Goal: Task Accomplishment & Management: Manage account settings

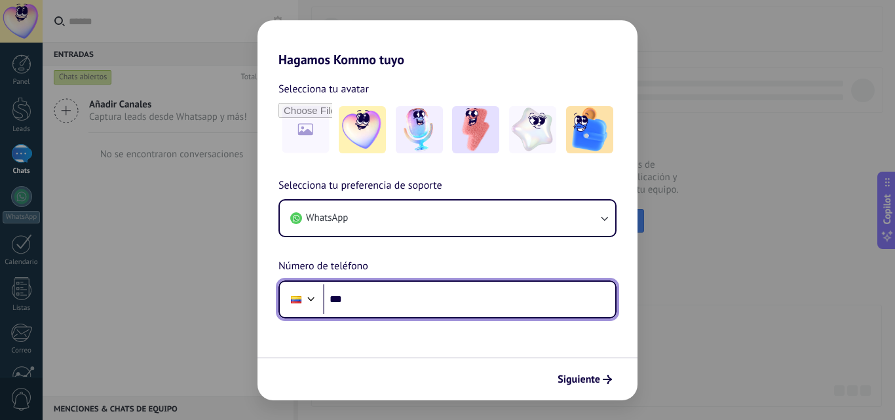
click at [368, 313] on input "***" at bounding box center [469, 299] width 292 height 30
type input "**********"
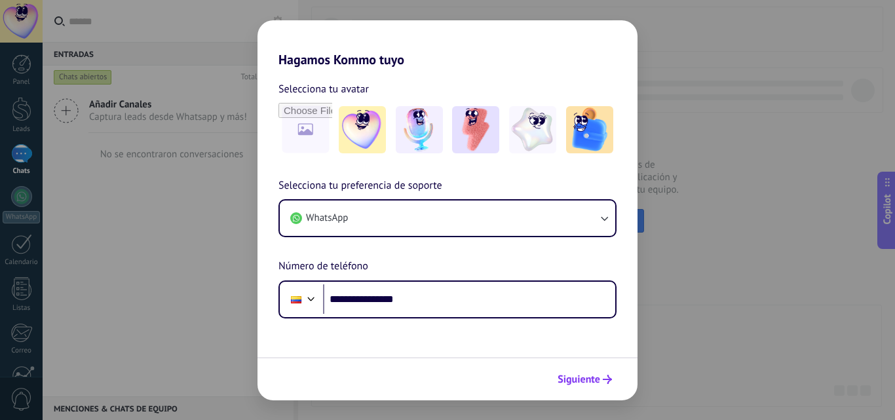
click at [600, 377] on span "Siguiente" at bounding box center [579, 379] width 43 height 9
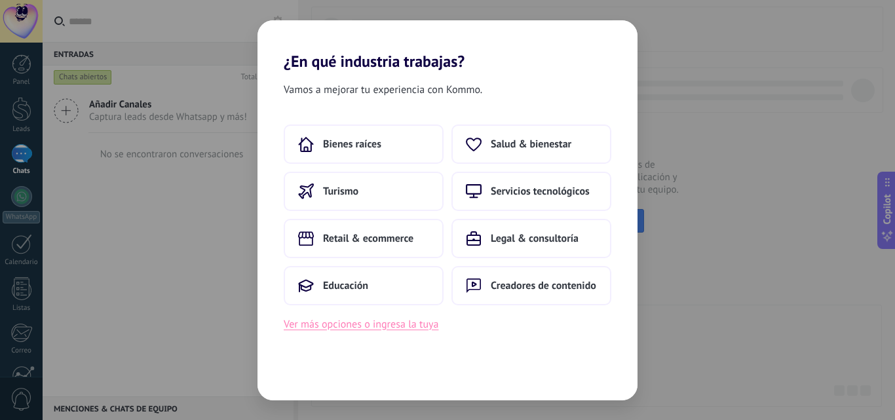
click at [388, 322] on button "Ver más opciones o ingresa la tuya" at bounding box center [361, 324] width 155 height 17
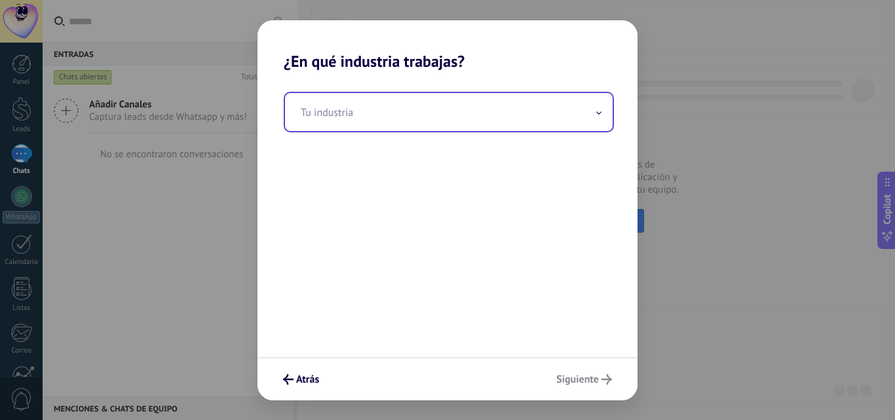
click at [592, 115] on input "text" at bounding box center [449, 112] width 328 height 38
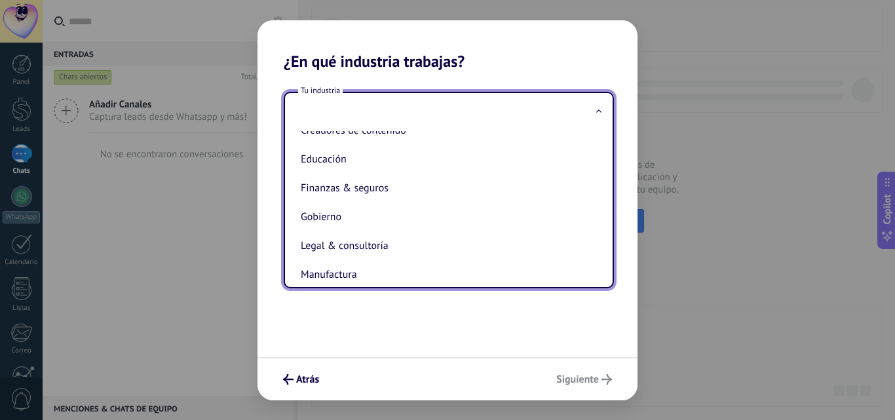
scroll to position [90, 0]
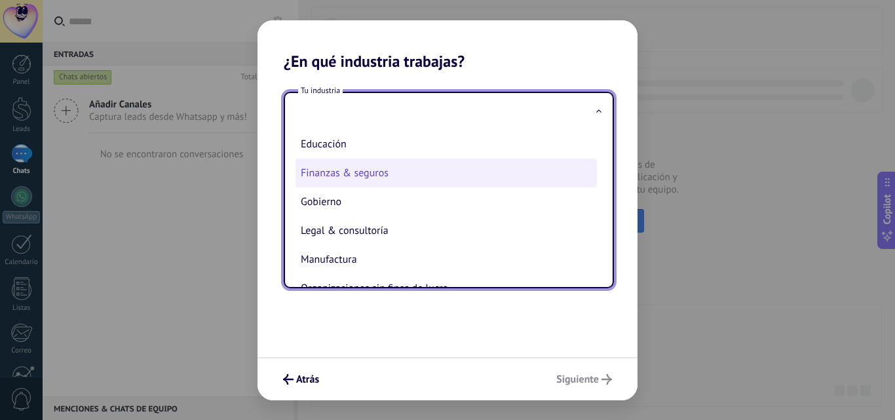
click at [383, 177] on li "Finanzas & seguros" at bounding box center [445, 173] width 301 height 29
type input "**********"
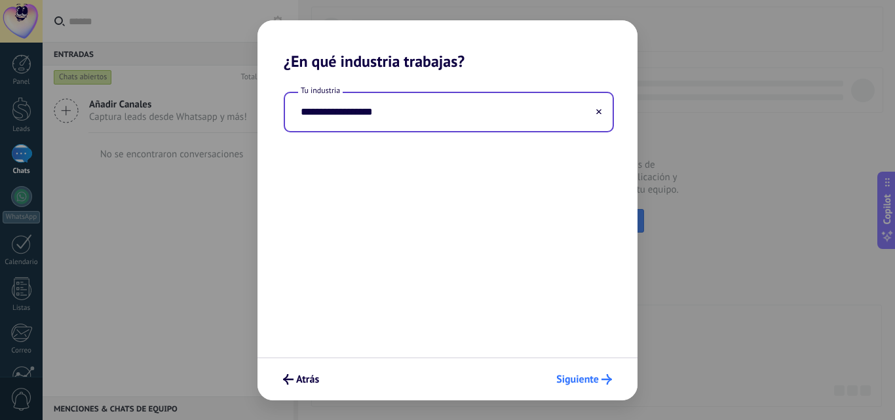
click at [588, 368] on div "Atrás Siguiente" at bounding box center [447, 378] width 380 height 43
click at [584, 375] on span "Siguiente" at bounding box center [577, 379] width 43 height 9
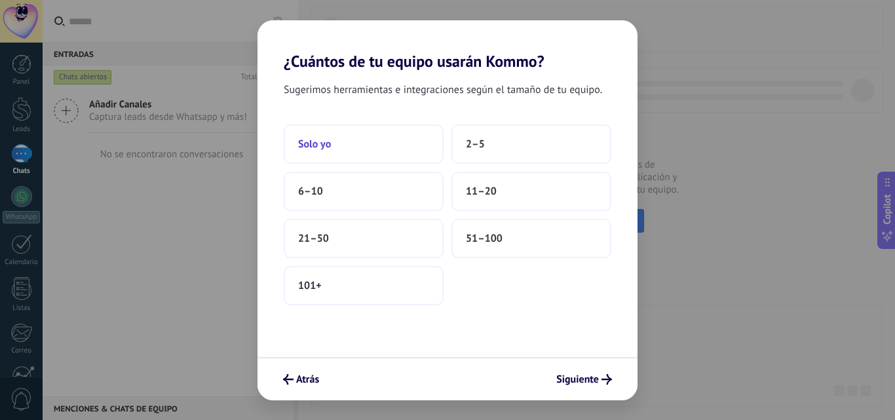
click at [408, 149] on button "Solo yo" at bounding box center [364, 143] width 160 height 39
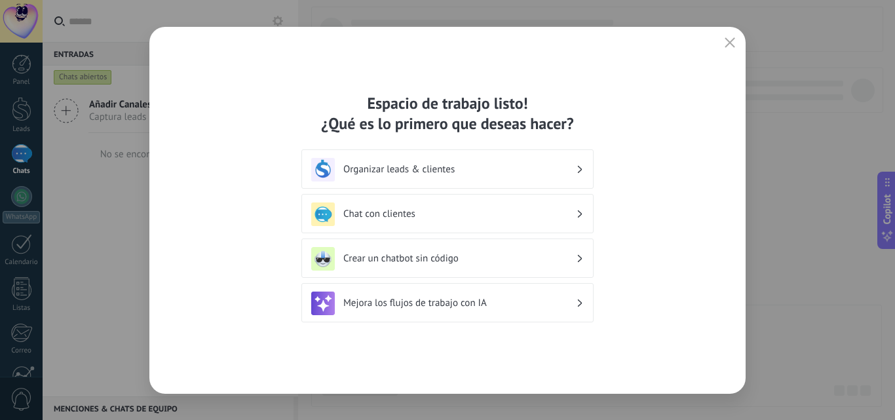
click at [581, 211] on icon at bounding box center [580, 214] width 5 height 8
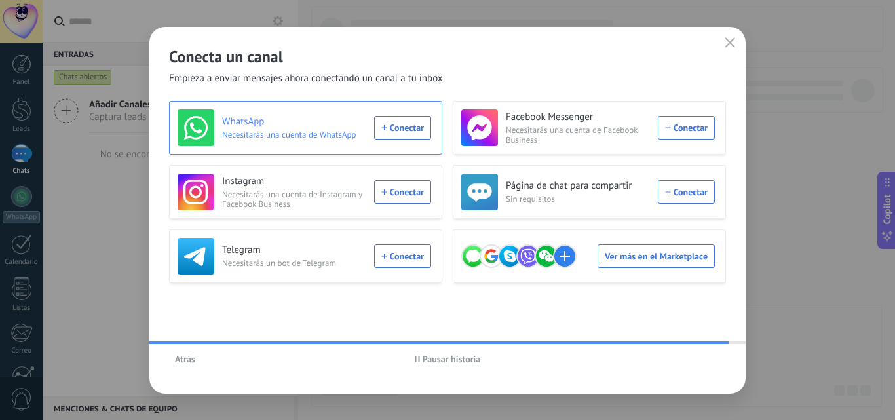
click at [396, 133] on div "WhatsApp Necesitarás una cuenta de WhatsApp Conectar" at bounding box center [305, 127] width 254 height 37
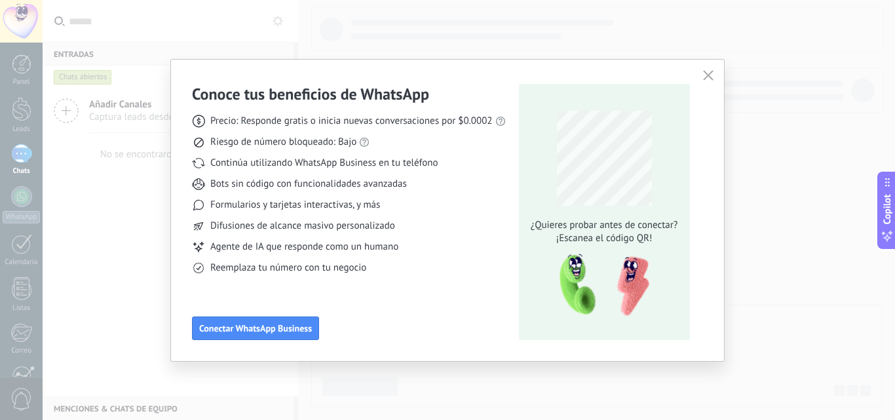
click at [267, 350] on div "Conoce tus beneficios de WhatsApp Precio: Responde gratis o inicia nuevas conve…" at bounding box center [447, 210] width 553 height 301
click at [269, 322] on button "Conectar WhatsApp Business" at bounding box center [255, 328] width 127 height 24
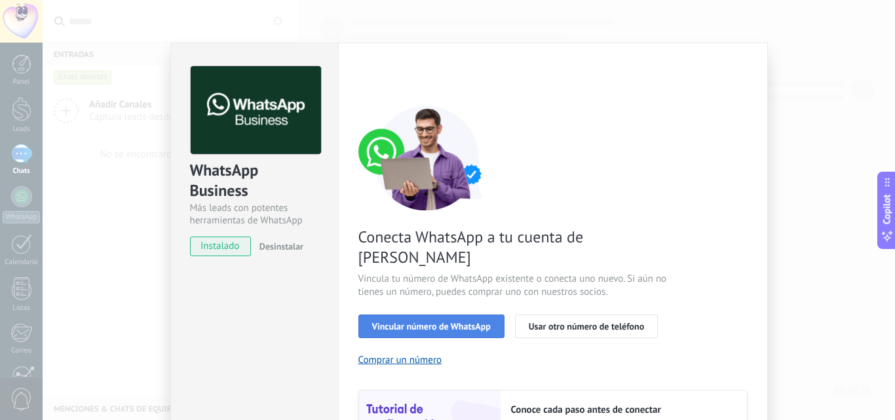
click at [457, 322] on span "Vincular número de WhatsApp" at bounding box center [431, 326] width 119 height 9
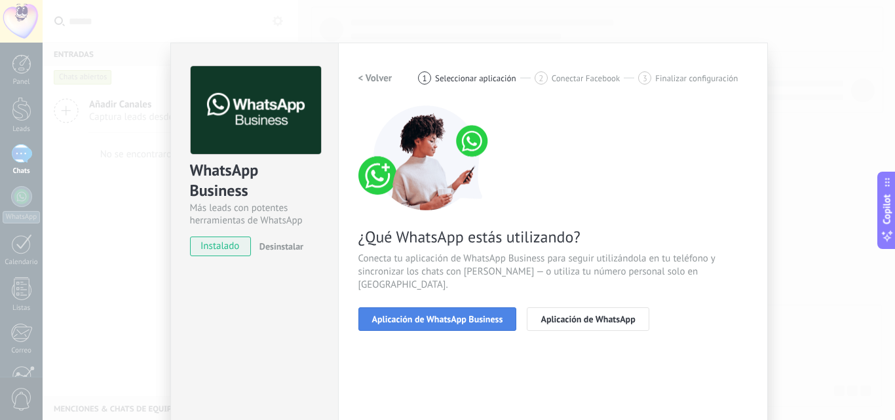
click at [478, 314] on span "Aplicación de WhatsApp Business" at bounding box center [437, 318] width 131 height 9
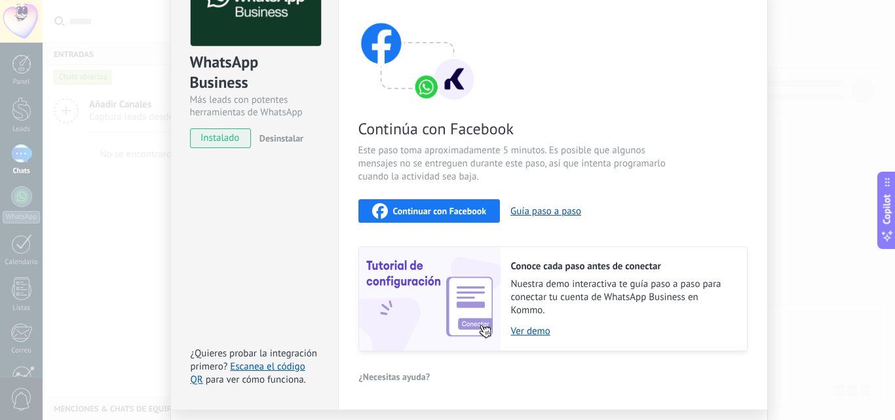
scroll to position [107, 0]
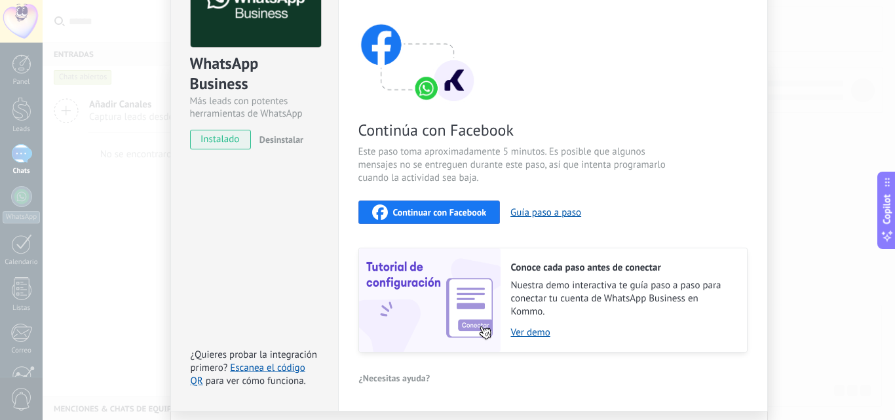
click at [436, 211] on span "Continuar con Facebook" at bounding box center [440, 212] width 94 height 9
click at [457, 216] on span "Continuar con Facebook" at bounding box center [440, 212] width 94 height 9
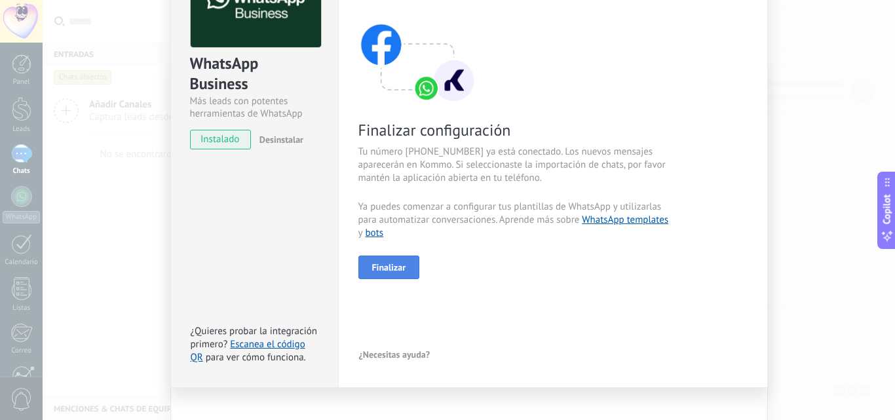
click at [394, 259] on button "Finalizar" at bounding box center [389, 268] width 62 height 24
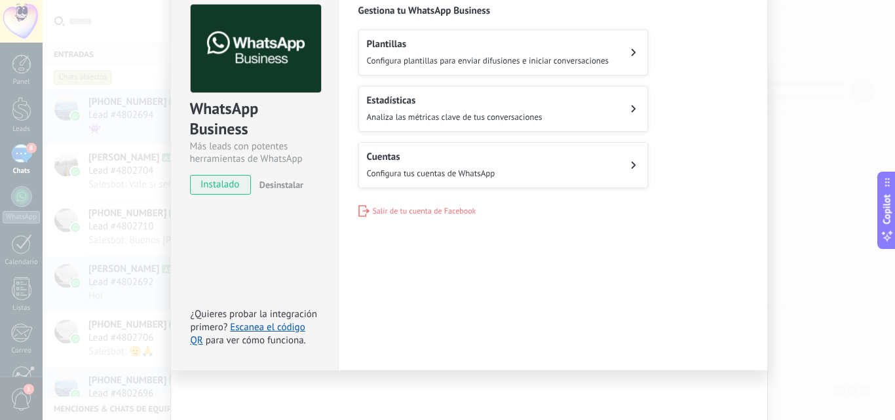
click at [628, 55] on button "Plantillas Configura plantillas para enviar difusiones e iniciar conversaciones" at bounding box center [503, 52] width 290 height 46
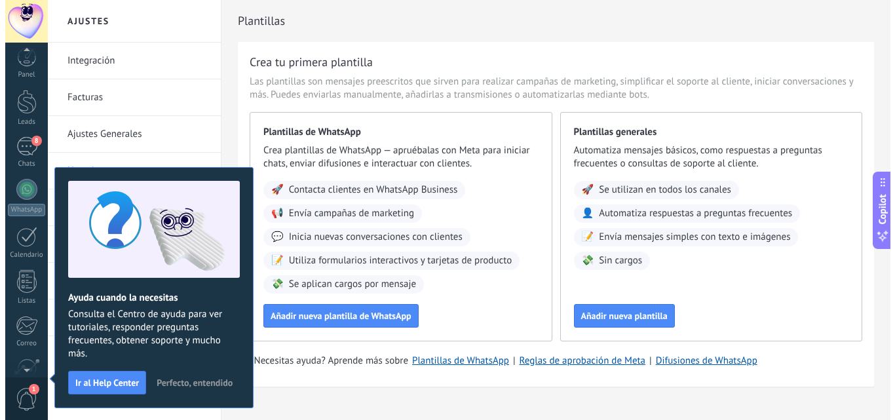
scroll to position [125, 0]
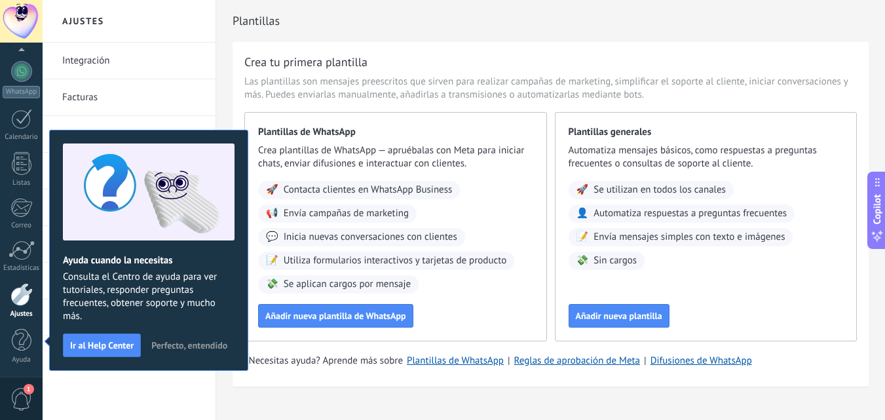
click at [660, 240] on span "Envía mensajes simples con texto e imágenes" at bounding box center [689, 237] width 191 height 13
click at [335, 312] on span "Añadir nueva plantilla de WhatsApp" at bounding box center [335, 315] width 141 height 9
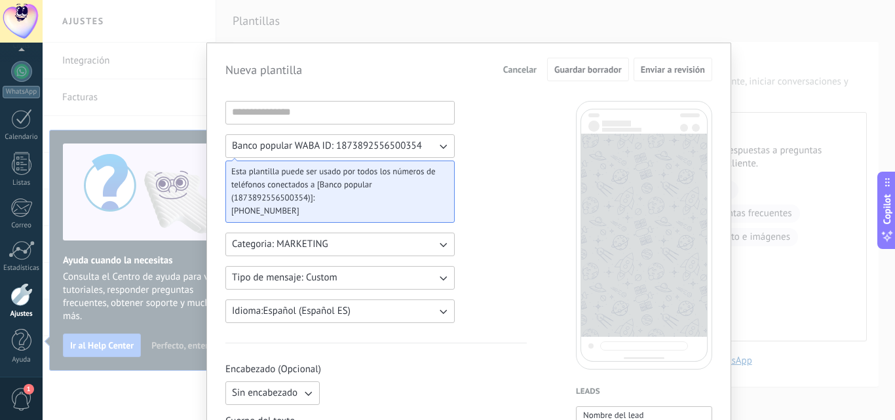
click at [440, 248] on icon "button" at bounding box center [442, 244] width 13 height 13
click at [393, 263] on li "MARKETING" at bounding box center [336, 267] width 237 height 22
click at [438, 280] on icon "button" at bounding box center [442, 277] width 13 height 13
click at [417, 282] on li "Custom" at bounding box center [336, 278] width 237 height 22
click at [375, 113] on input at bounding box center [340, 112] width 228 height 21
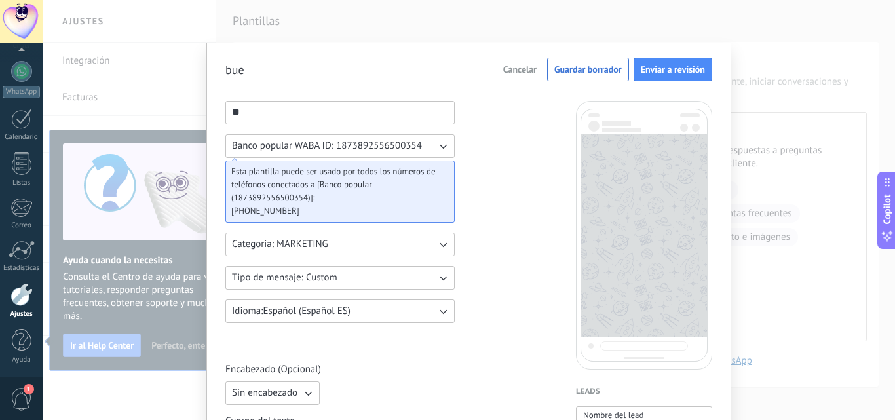
type input "*"
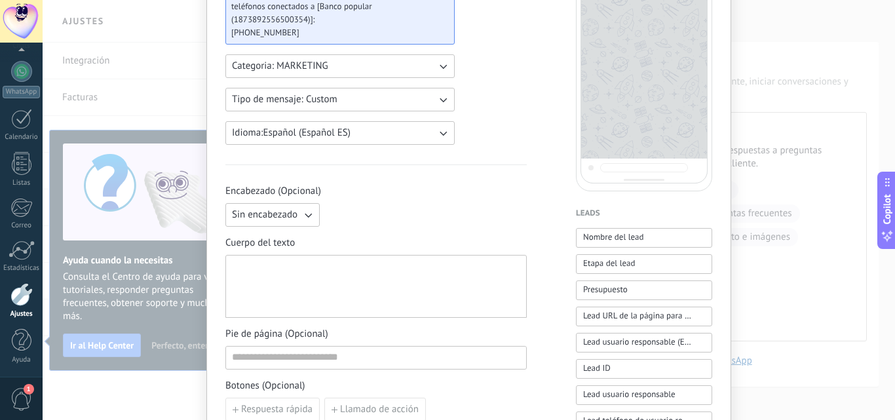
scroll to position [157, 0]
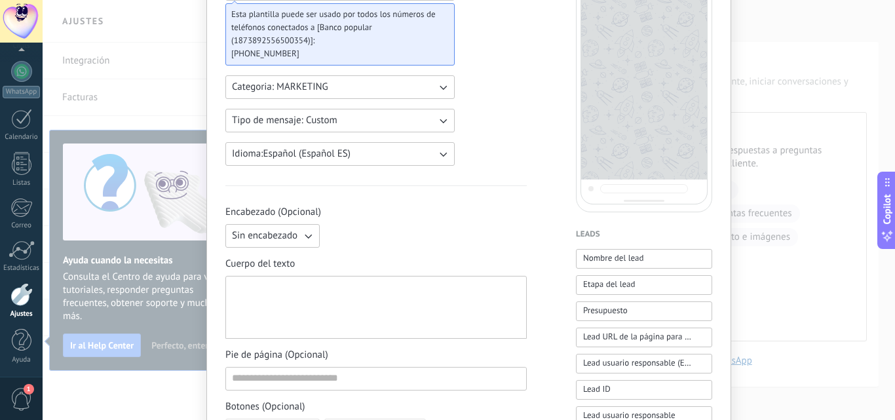
click at [310, 295] on div at bounding box center [376, 308] width 288 height 52
click at [271, 292] on div at bounding box center [376, 308] width 288 height 52
paste div
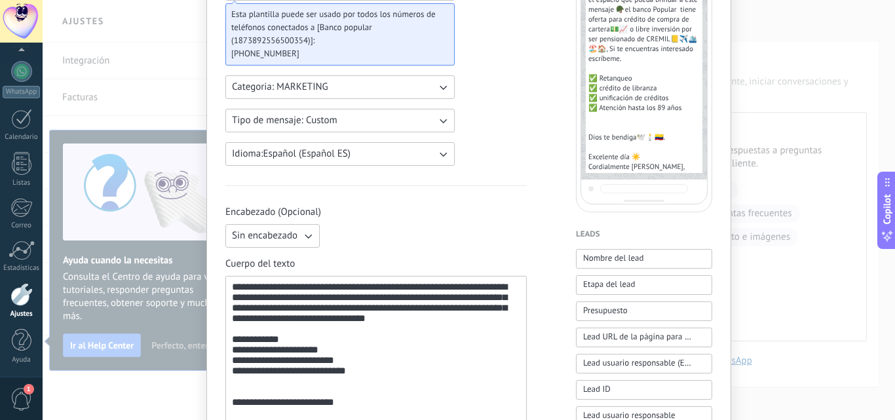
click at [528, 153] on div "**********" at bounding box center [468, 386] width 487 height 885
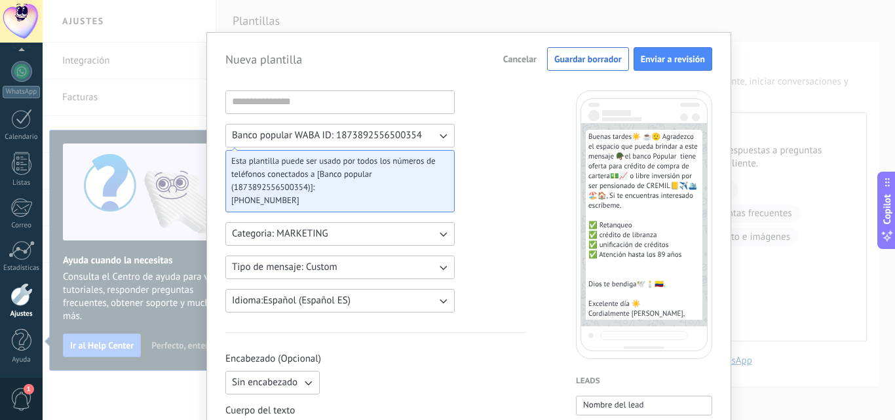
scroll to position [0, 0]
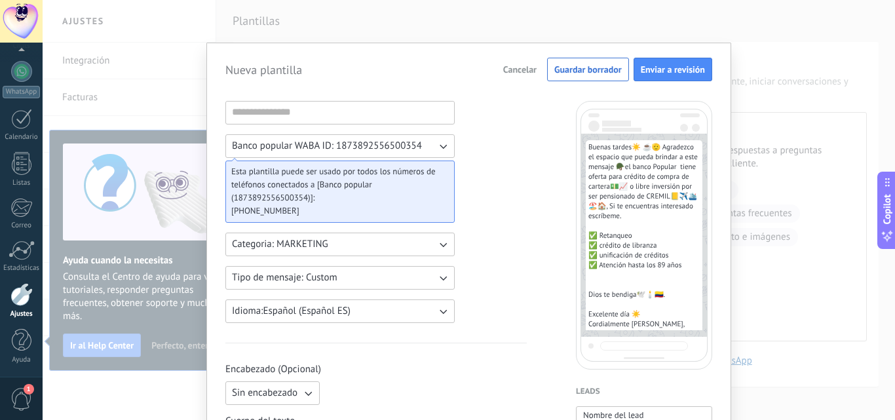
click at [679, 69] on span "Enviar a revisión" at bounding box center [673, 69] width 64 height 9
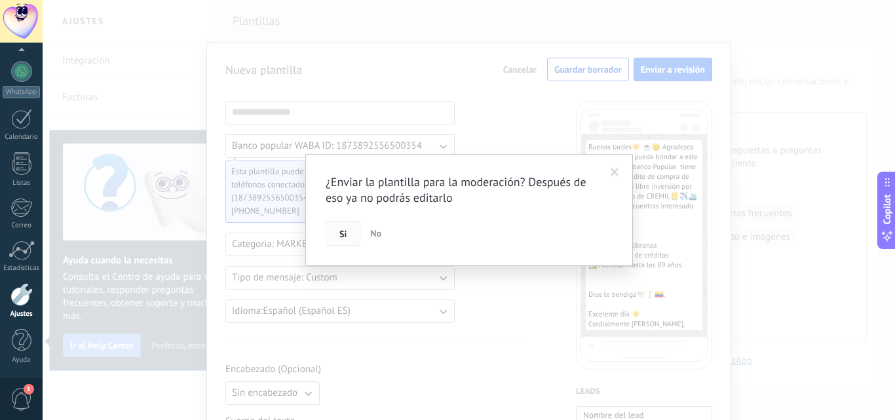
click at [352, 229] on button "Si" at bounding box center [343, 233] width 35 height 25
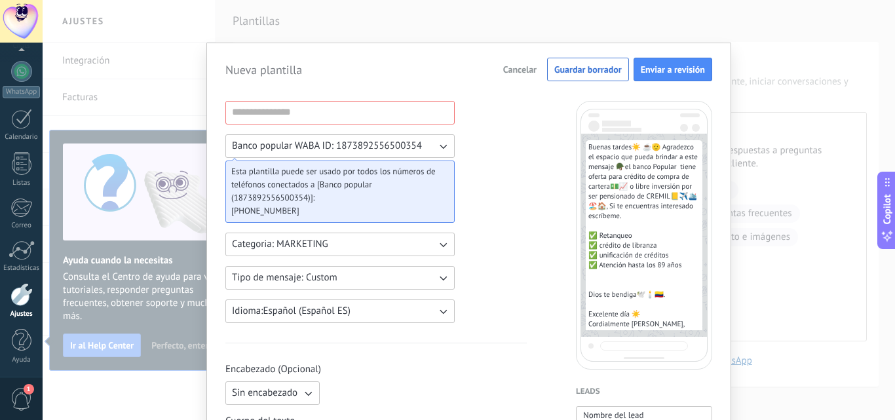
click at [261, 116] on input at bounding box center [340, 112] width 228 height 21
type input "*"
type input "*******"
click at [696, 62] on button "Enviar a revisión" at bounding box center [673, 70] width 79 height 24
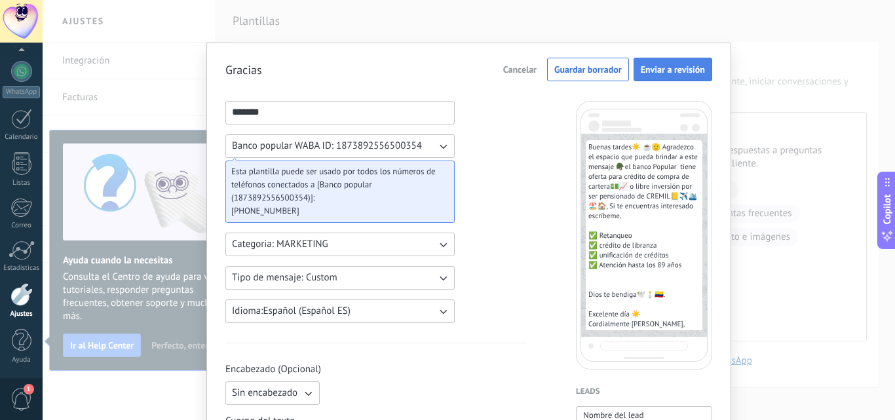
click at [696, 62] on button "Enviar a revisión" at bounding box center [673, 70] width 79 height 24
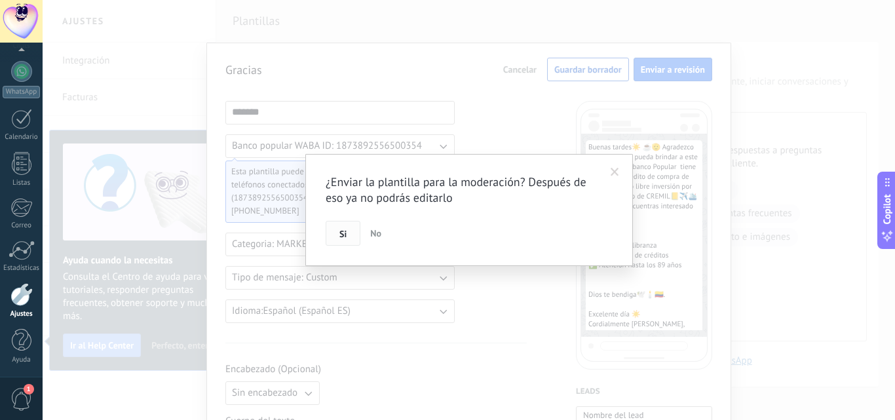
click at [355, 233] on button "Si" at bounding box center [343, 233] width 35 height 25
click at [355, 233] on div "¿Enviar la plantilla para la moderación? Después de eso ya no podrás editarlo S…" at bounding box center [469, 210] width 852 height 420
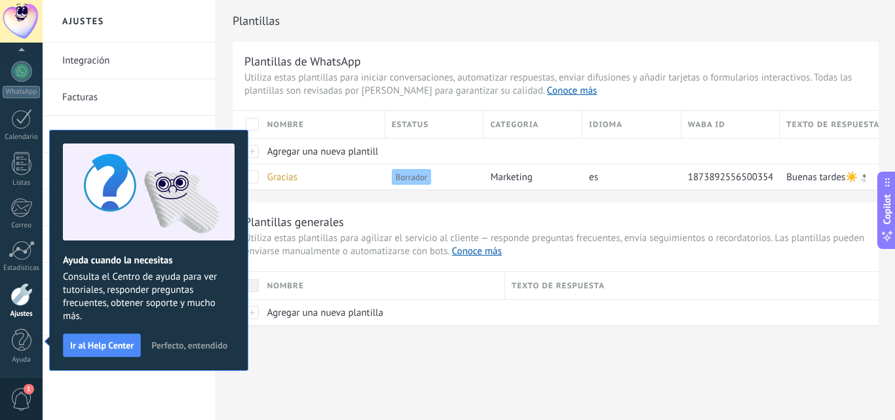
click at [178, 351] on button "Perfecto, entendido" at bounding box center [189, 345] width 88 height 20
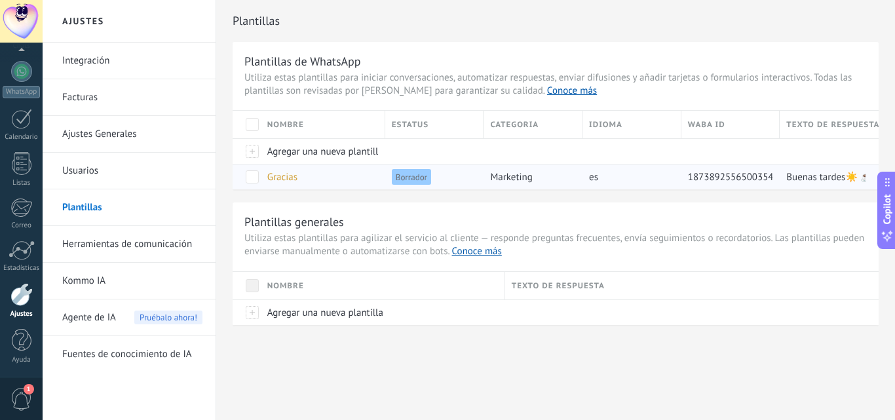
click at [461, 183] on div "Borrador" at bounding box center [431, 176] width 92 height 25
click at [530, 370] on div "Plantillas Plantillas de WhatsApp Utiliza estas plantillas para iniciar convers…" at bounding box center [555, 190] width 679 height 381
click at [801, 145] on div at bounding box center [823, 151] width 86 height 25
click at [420, 186] on div "Borrador" at bounding box center [431, 176] width 92 height 25
drag, startPoint x: 421, startPoint y: 178, endPoint x: 420, endPoint y: 186, distance: 8.5
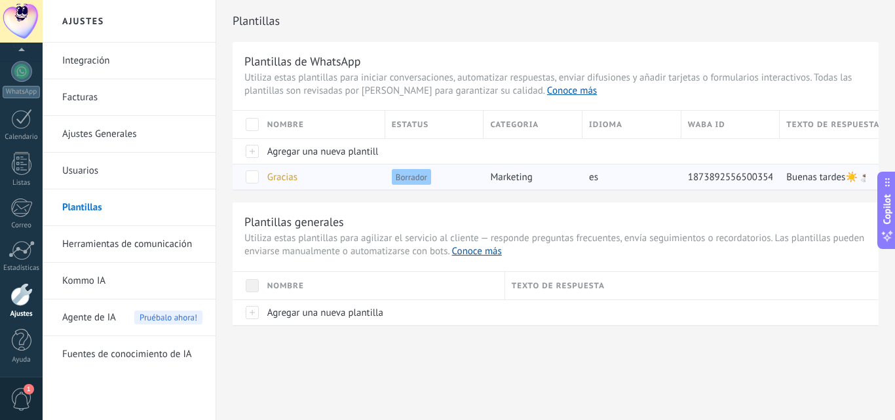
click at [420, 186] on div "Borrador" at bounding box center [431, 176] width 92 height 25
click at [247, 181] on span at bounding box center [252, 176] width 13 height 13
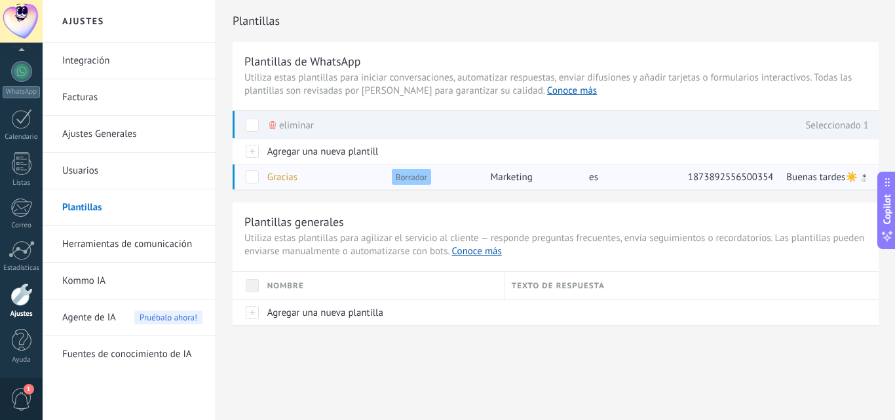
click at [247, 181] on span at bounding box center [252, 176] width 13 height 13
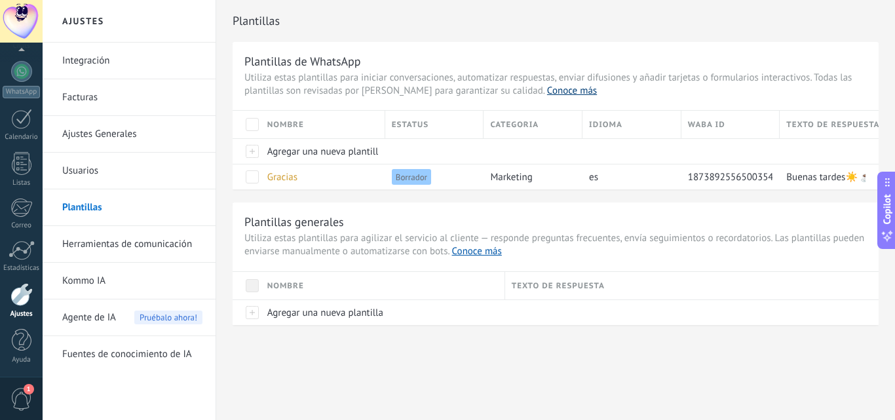
click at [547, 93] on link "Conoce más" at bounding box center [572, 91] width 50 height 12
click at [176, 59] on link "Integración" at bounding box center [132, 61] width 140 height 37
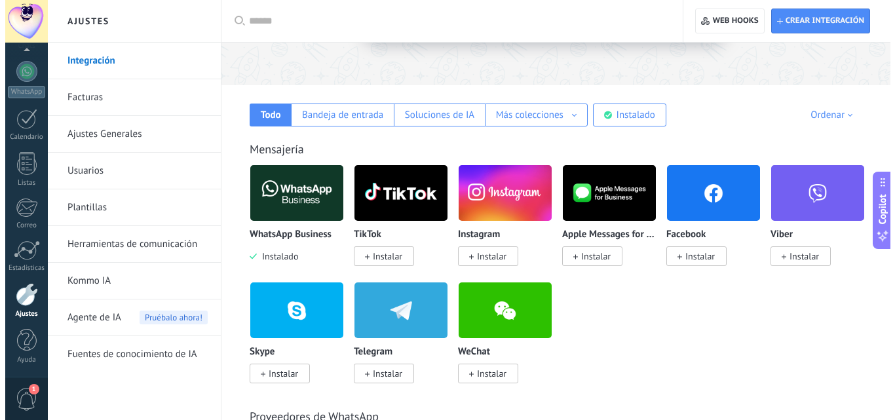
scroll to position [162, 0]
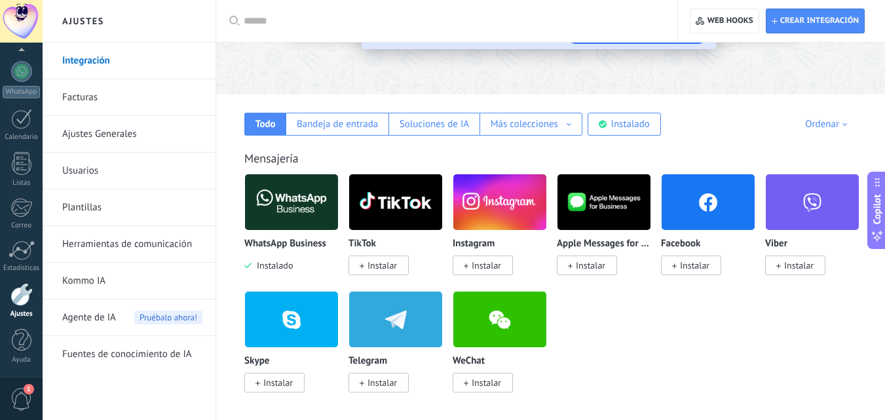
click at [276, 225] on img at bounding box center [291, 202] width 93 height 64
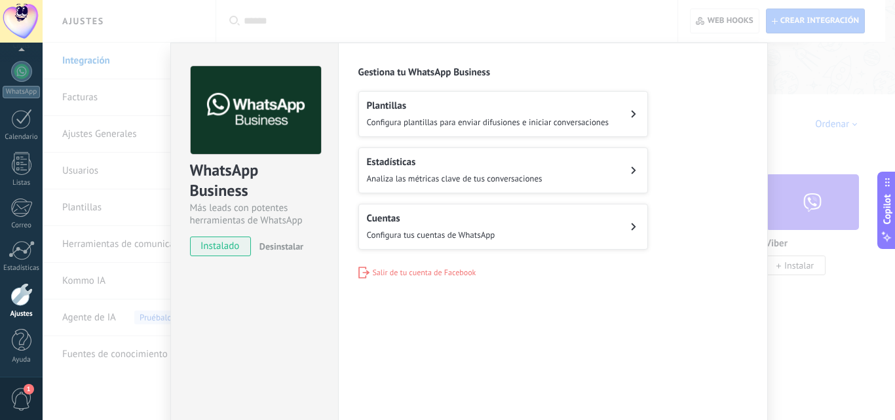
click at [276, 225] on div "Más leads con potentes herramientas de WhatsApp" at bounding box center [254, 214] width 129 height 25
click at [425, 226] on div "Cuentas Configura tus cuentas de WhatsApp" at bounding box center [431, 226] width 128 height 29
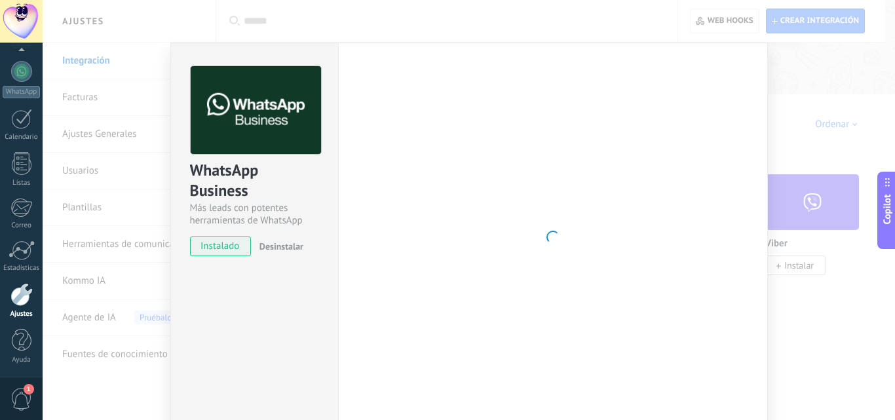
drag, startPoint x: 425, startPoint y: 226, endPoint x: 399, endPoint y: 291, distance: 69.7
click at [399, 291] on div at bounding box center [552, 237] width 389 height 343
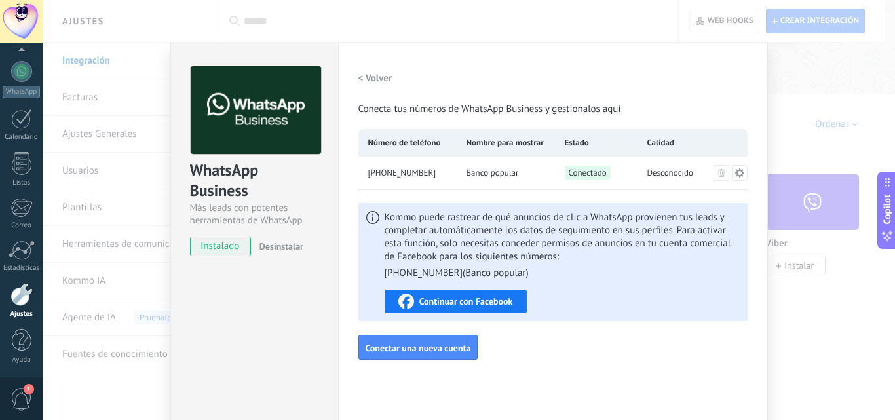
click at [399, 291] on button "Continuar con Facebook" at bounding box center [456, 302] width 142 height 24
click at [468, 352] on span "Conectar una nueva cuenta" at bounding box center [418, 347] width 105 height 9
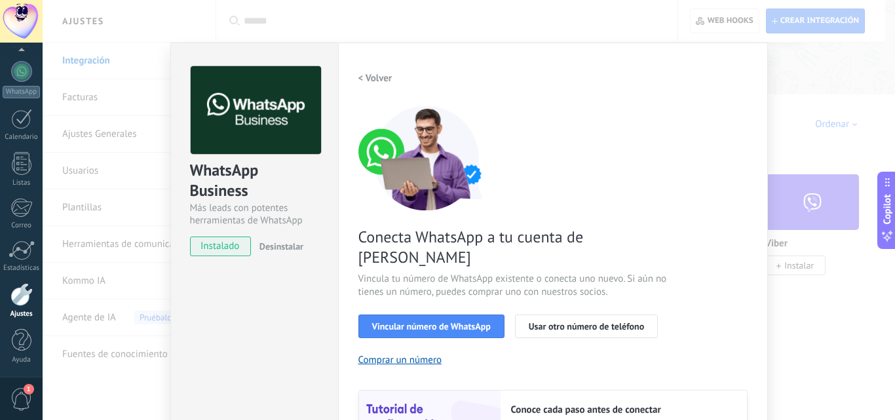
click at [675, 124] on div "Conecta WhatsApp a tu cuenta de Kommo Vincula tu número de WhatsApp existente o…" at bounding box center [552, 299] width 389 height 389
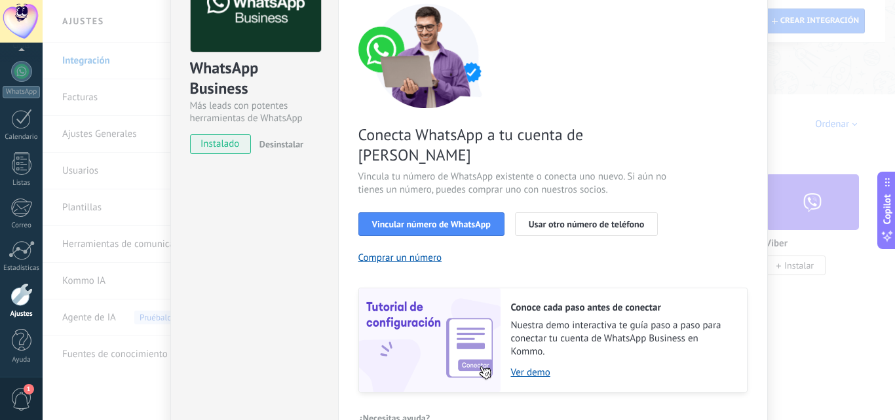
scroll to position [105, 0]
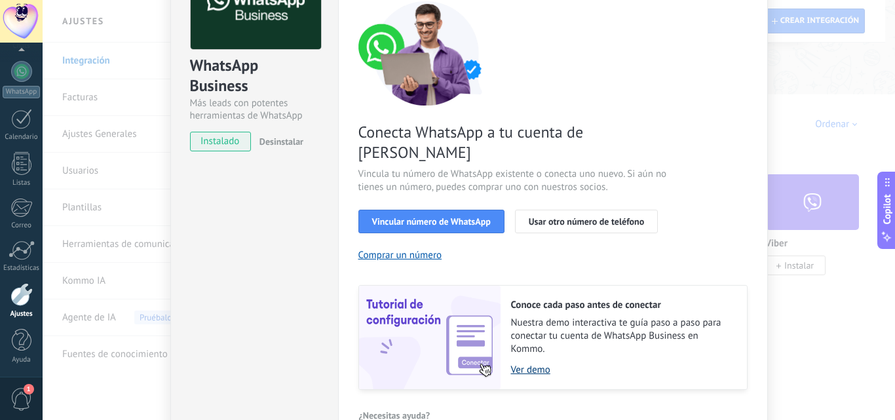
click at [532, 364] on link "Ver demo" at bounding box center [622, 370] width 223 height 12
click at [23, 309] on link "Ajustes" at bounding box center [21, 300] width 43 height 35
click at [80, 252] on div "WhatsApp Business Más leads con potentes herramientas de WhatsApp instalado Des…" at bounding box center [469, 210] width 852 height 420
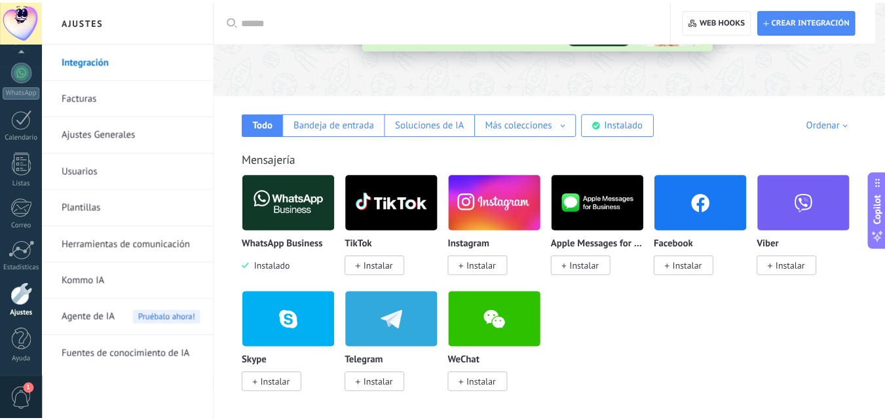
scroll to position [0, 0]
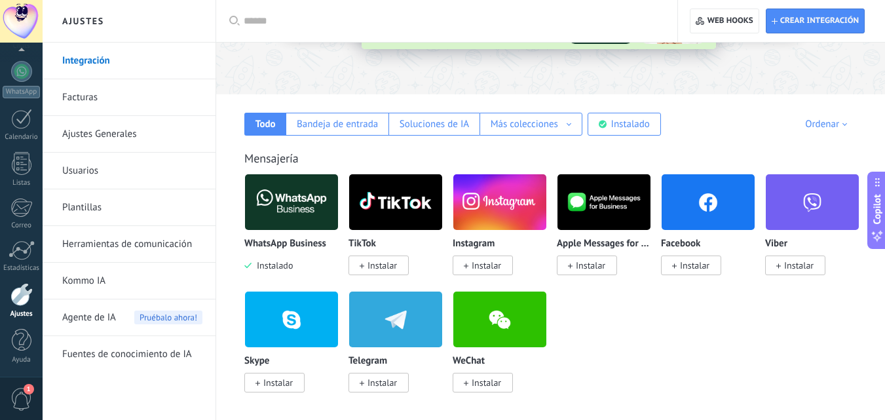
click at [79, 248] on link "Herramientas de comunicación" at bounding box center [132, 244] width 140 height 37
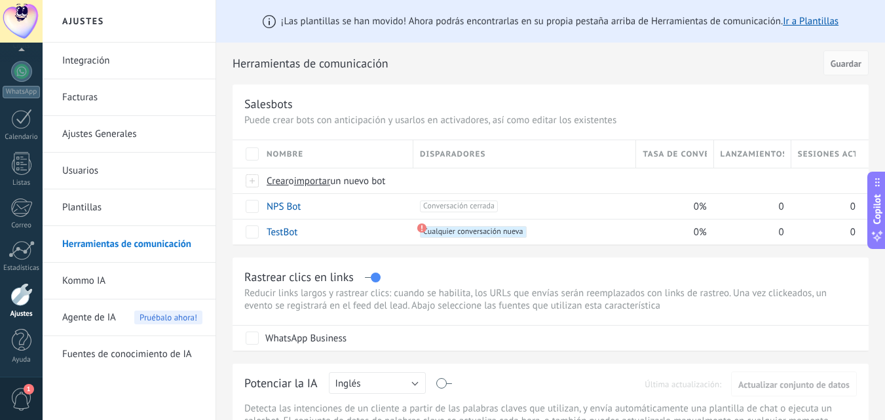
click at [80, 290] on link "Kommo IA" at bounding box center [132, 281] width 140 height 37
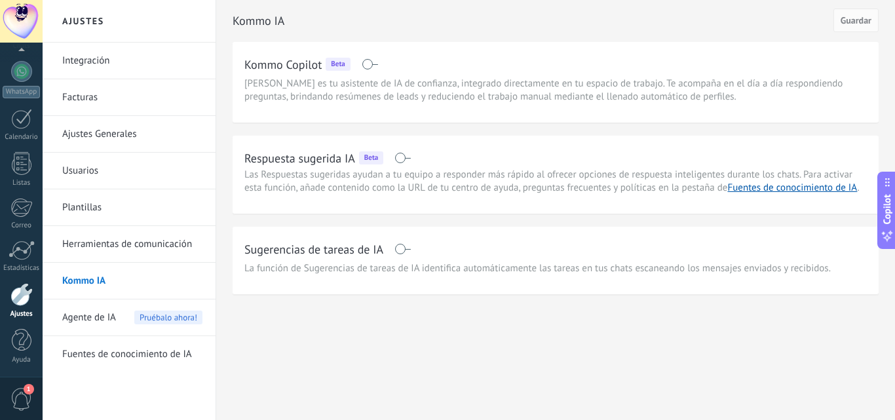
click at [95, 182] on link "Usuarios" at bounding box center [132, 171] width 140 height 37
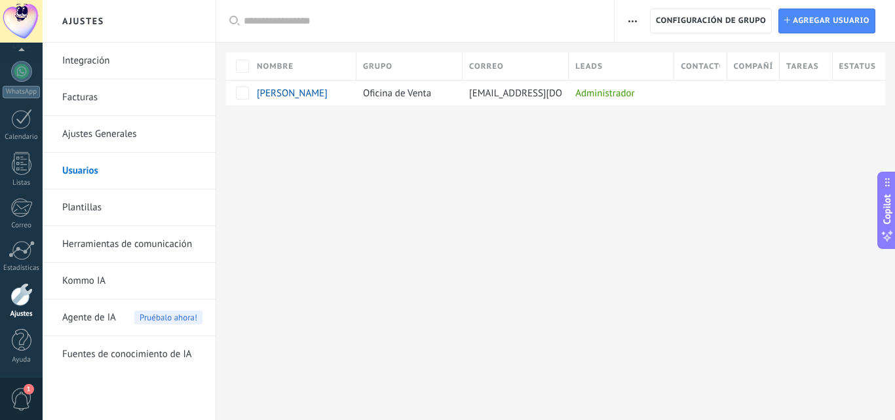
click at [114, 134] on link "Ajustes Generales" at bounding box center [132, 134] width 140 height 37
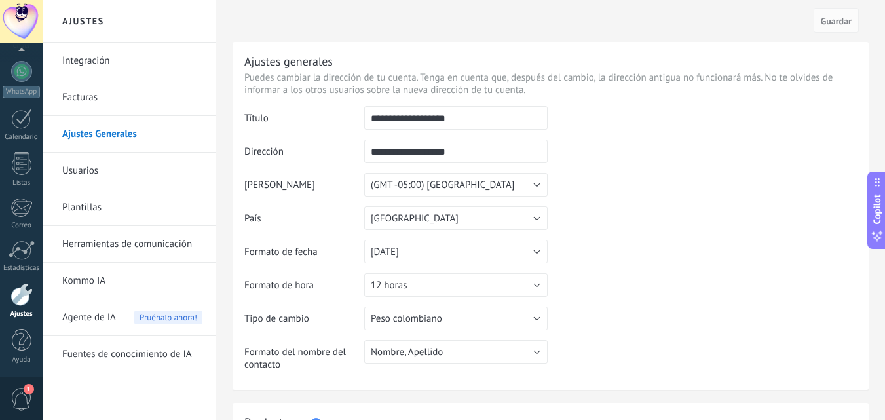
click at [95, 102] on link "Facturas" at bounding box center [132, 97] width 140 height 37
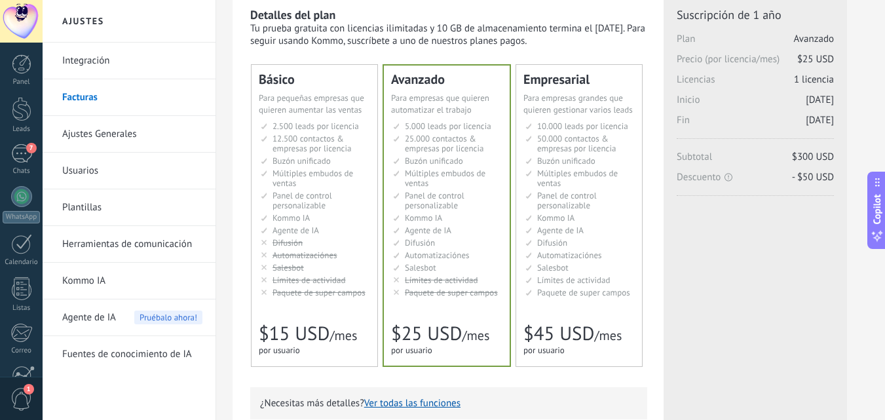
scroll to position [51, 0]
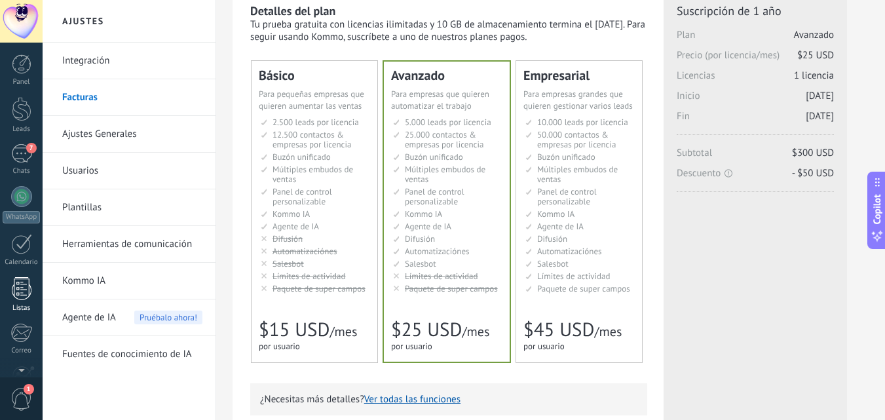
click at [28, 198] on div "Panel Leads 7 Chats WhatsApp Clientes" at bounding box center [21, 278] width 43 height 448
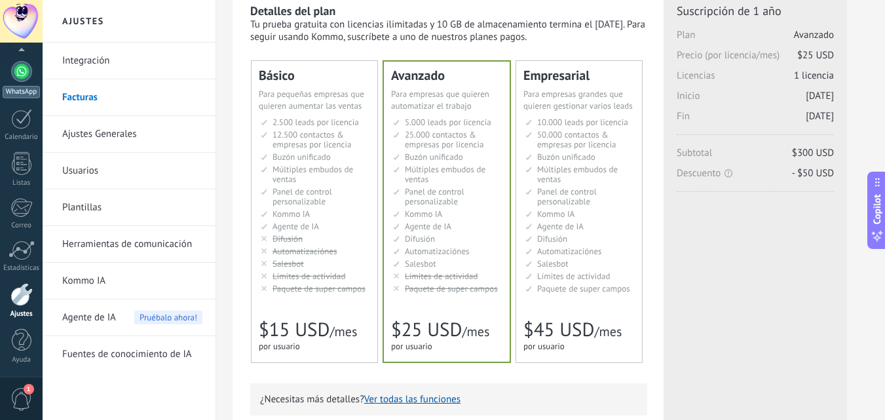
click at [14, 94] on div "WhatsApp" at bounding box center [21, 92] width 37 height 12
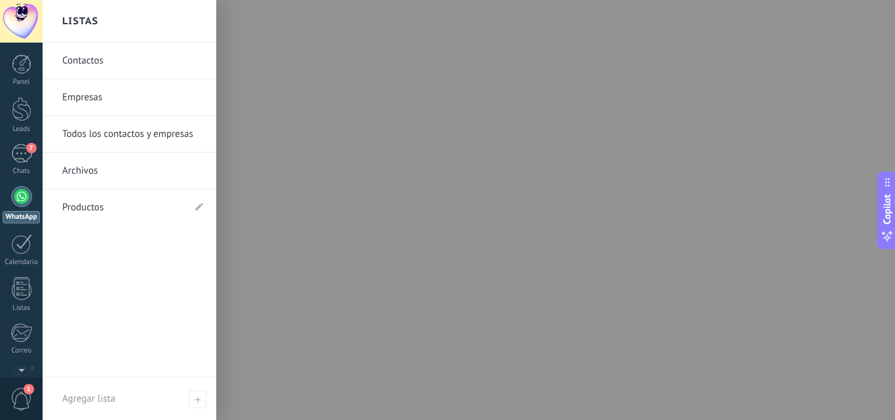
click at [92, 54] on link "Contactos" at bounding box center [132, 61] width 141 height 37
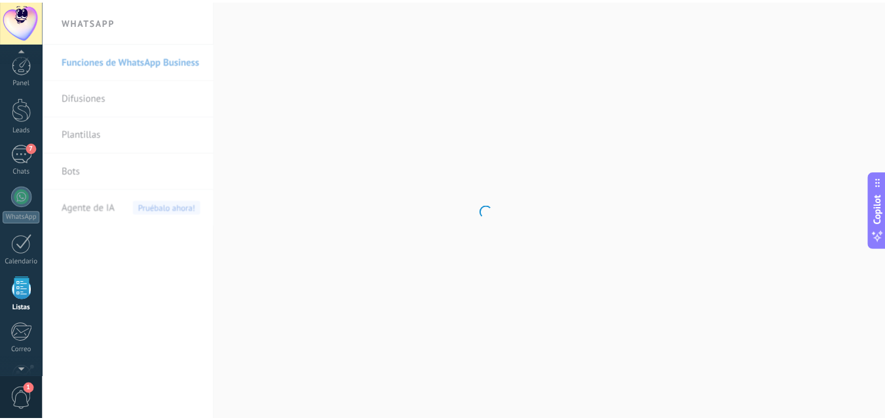
scroll to position [81, 0]
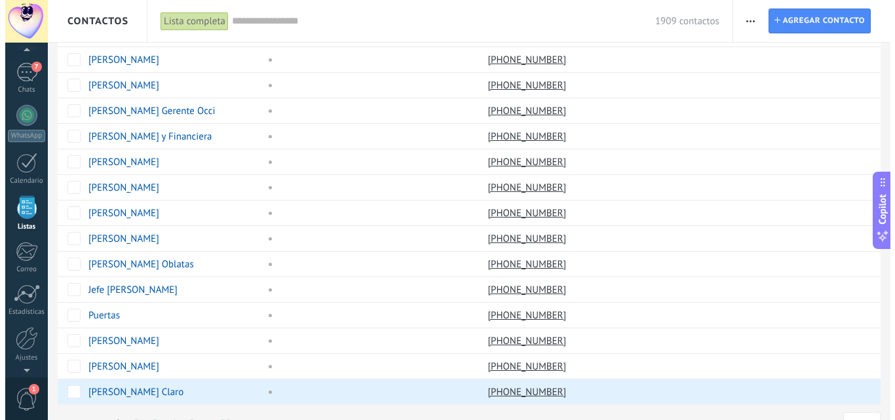
scroll to position [95, 0]
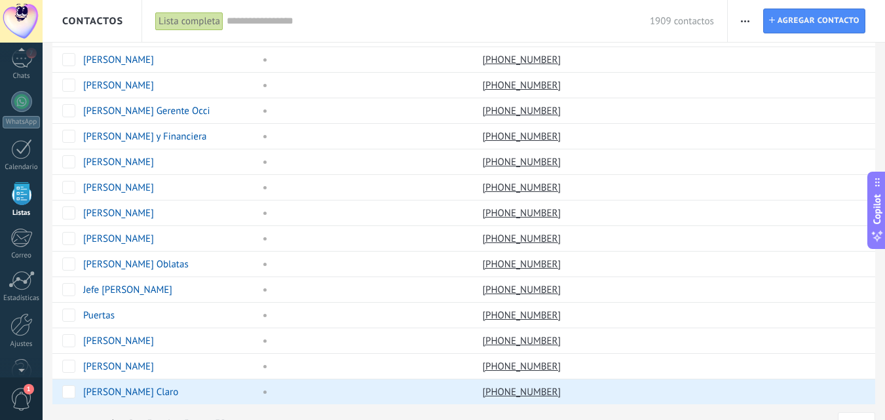
click at [22, 402] on span "1" at bounding box center [21, 399] width 22 height 23
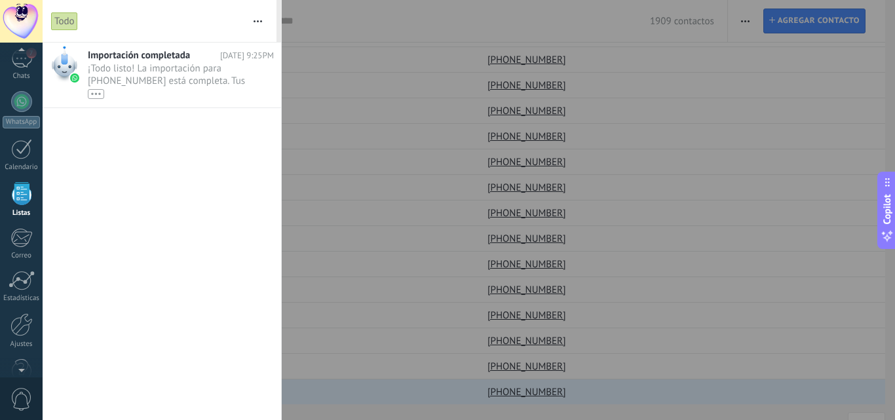
scroll to position [81, 0]
click at [199, 74] on span "¡Todo listo! La importación para [PHONE_NUMBER] está completa. Tus datos de Wha…" at bounding box center [168, 80] width 161 height 37
click at [96, 100] on div "Importación completada [DATE] 9:25PM ¡Todo listo! La importación para [PHONE_NU…" at bounding box center [184, 75] width 193 height 65
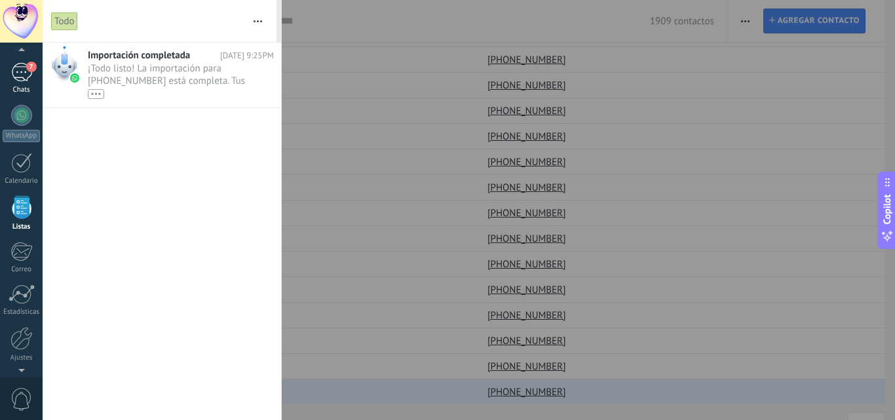
click at [26, 72] on div "7" at bounding box center [21, 72] width 21 height 19
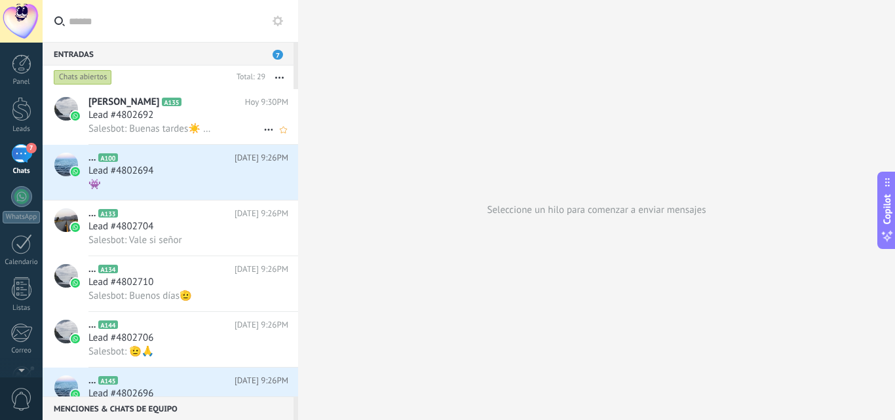
click at [182, 114] on div "Lead #4802692" at bounding box center [188, 115] width 200 height 13
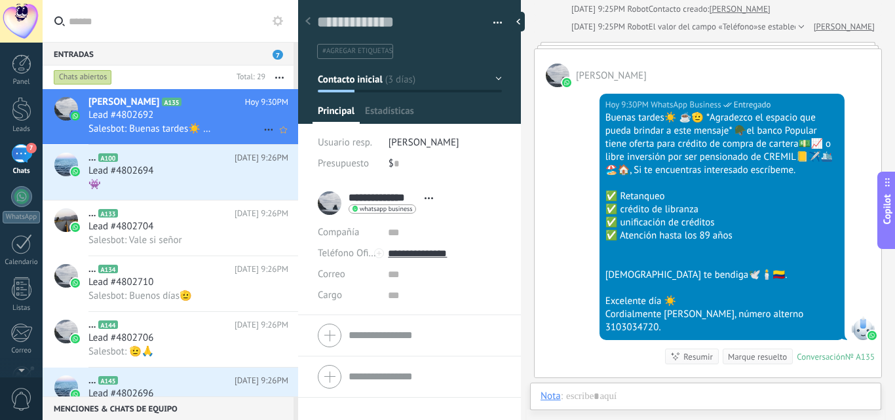
scroll to position [20, 0]
click at [193, 242] on div "Salesbot: Vale si señor" at bounding box center [188, 240] width 200 height 14
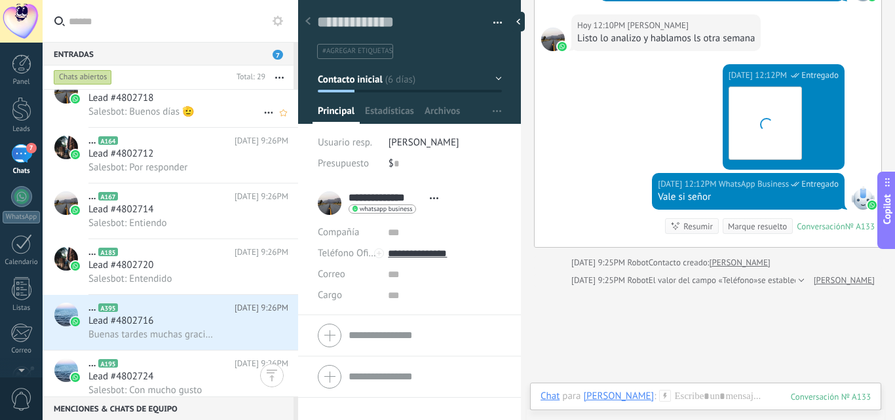
scroll to position [577, 0]
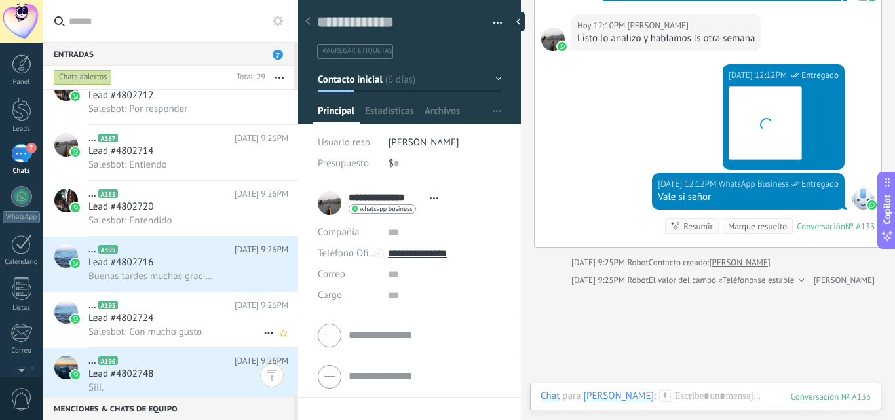
click at [180, 319] on div "Lead #4802724" at bounding box center [188, 318] width 200 height 13
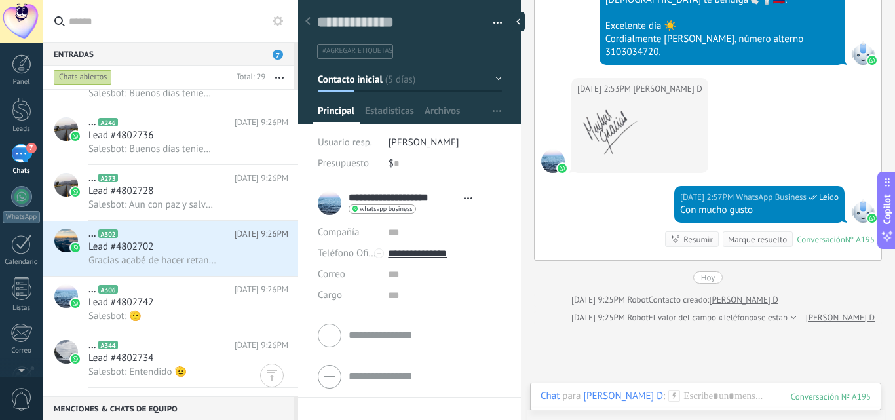
scroll to position [1198, 0]
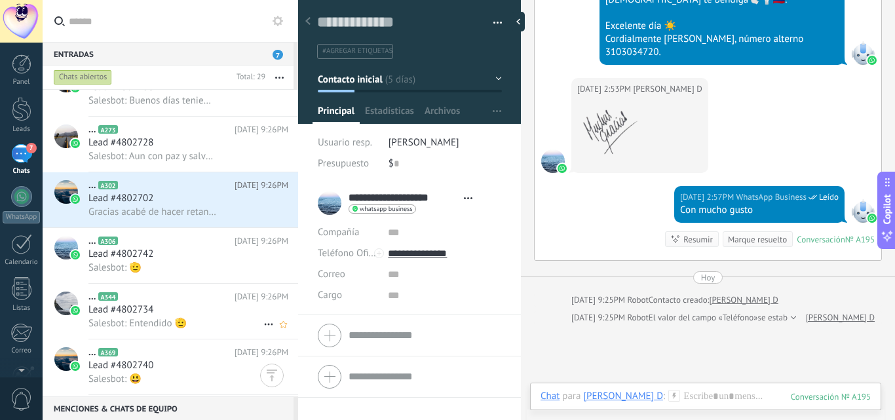
click at [170, 309] on div "Lead #4802734" at bounding box center [188, 309] width 200 height 13
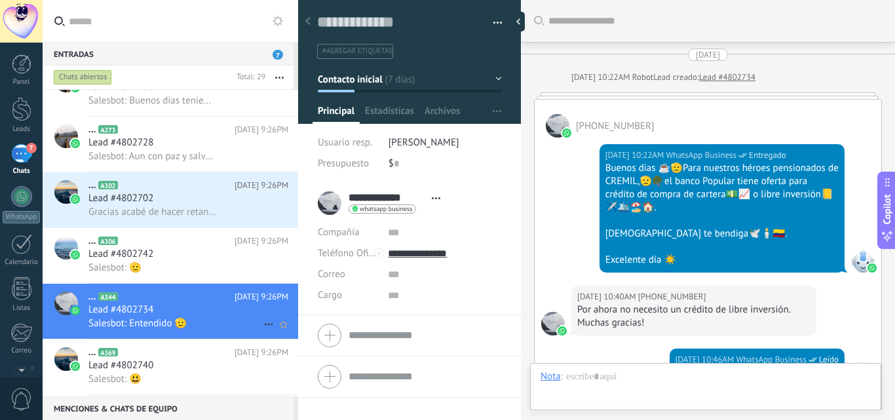
scroll to position [295, 0]
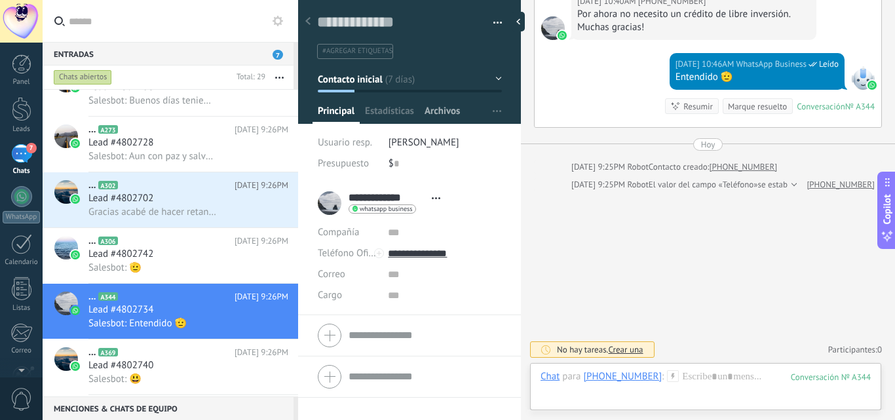
click at [444, 113] on span "Archivos" at bounding box center [442, 114] width 35 height 19
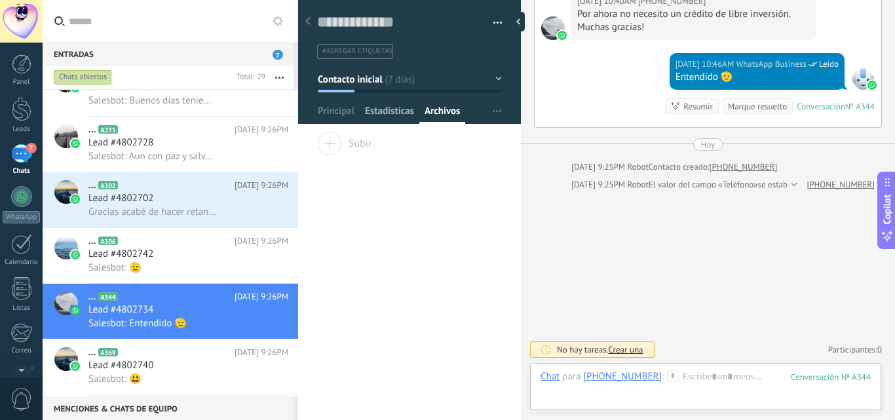
click at [404, 119] on span "Estadísticas" at bounding box center [389, 114] width 49 height 19
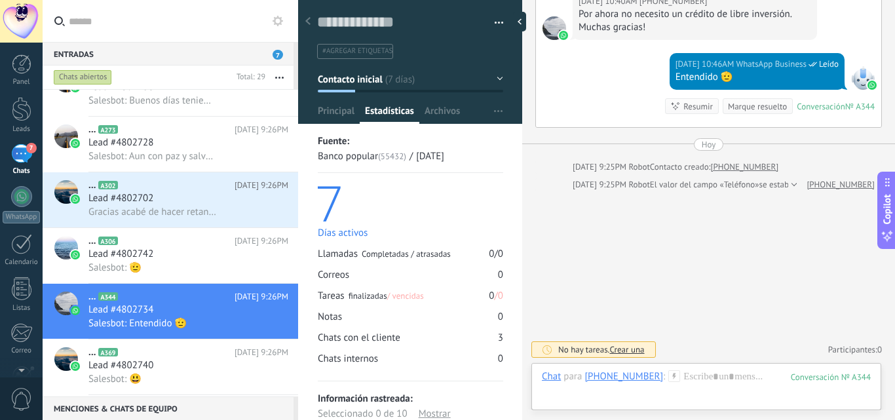
drag, startPoint x: 520, startPoint y: 225, endPoint x: 522, endPoint y: 233, distance: 8.6
click at [522, 233] on div at bounding box center [522, 210] width 0 height 420
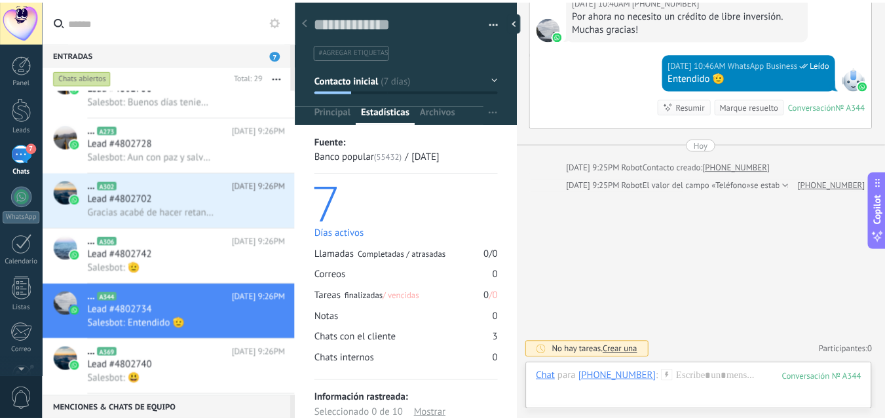
scroll to position [20, 0]
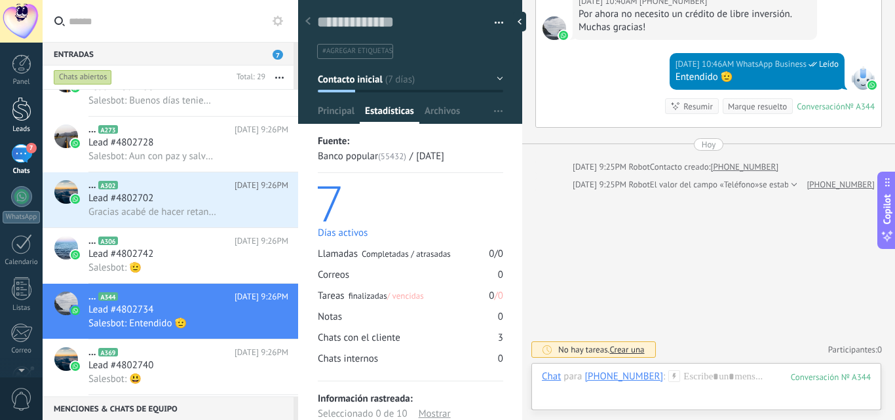
click at [32, 115] on link "Leads" at bounding box center [21, 115] width 43 height 37
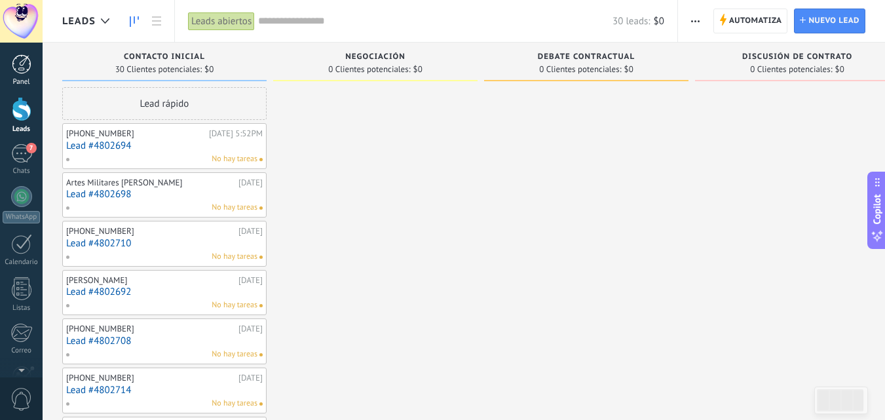
click at [18, 75] on link "Panel" at bounding box center [21, 70] width 43 height 32
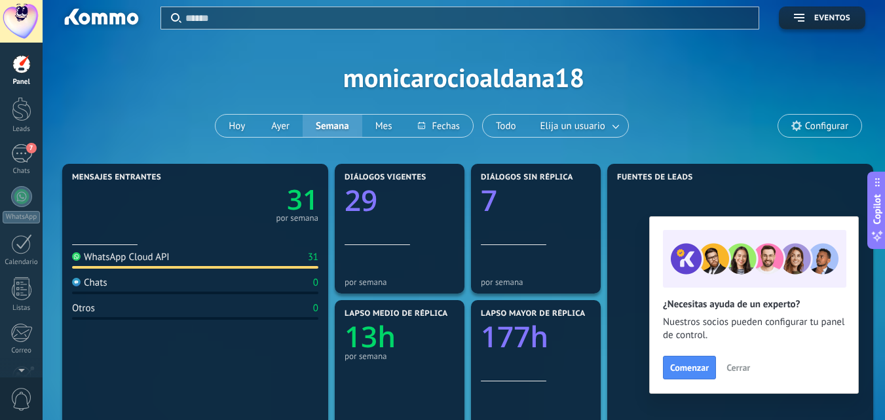
scroll to position [1, 0]
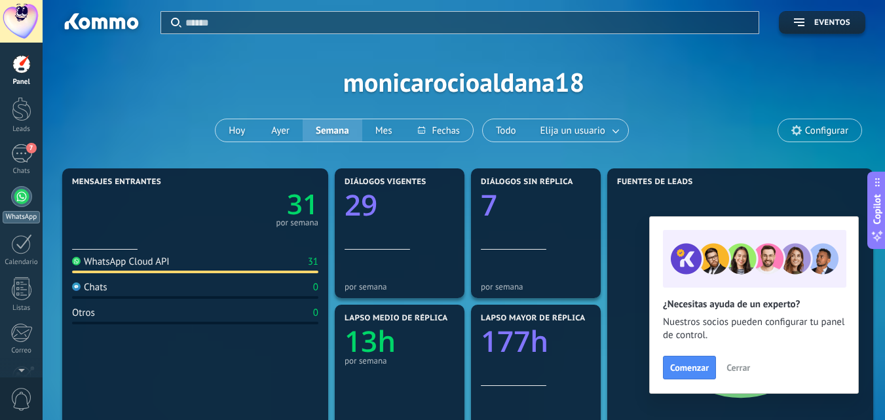
click at [22, 215] on div "WhatsApp" at bounding box center [21, 217] width 37 height 12
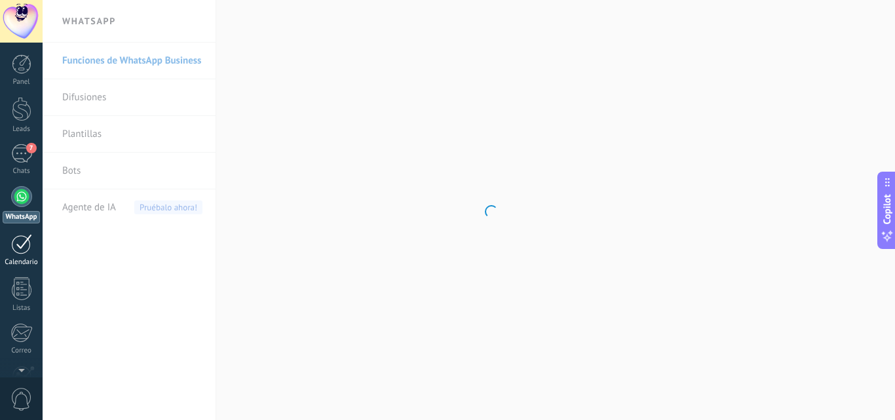
click at [30, 255] on link "Calendario" at bounding box center [21, 250] width 43 height 33
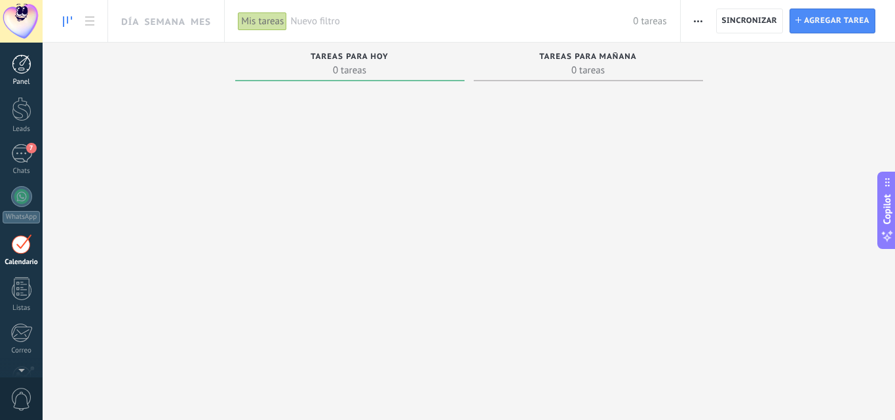
click at [18, 70] on div at bounding box center [22, 64] width 20 height 20
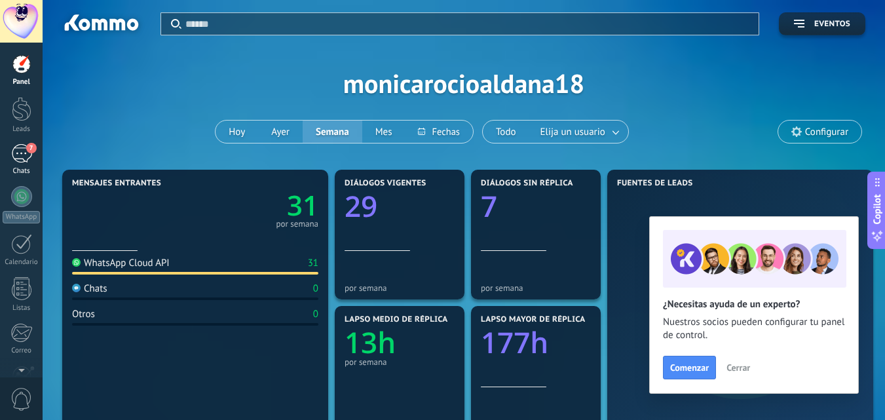
click at [25, 149] on div "7" at bounding box center [21, 153] width 21 height 19
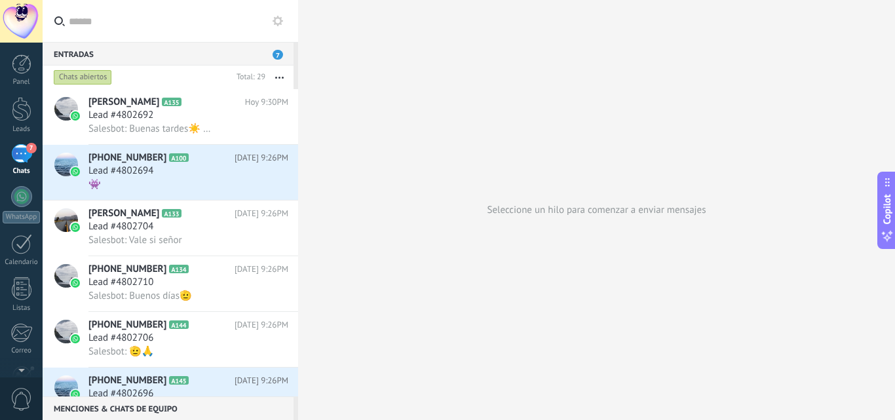
click at [76, 83] on div "Chats abiertos" at bounding box center [83, 77] width 58 height 16
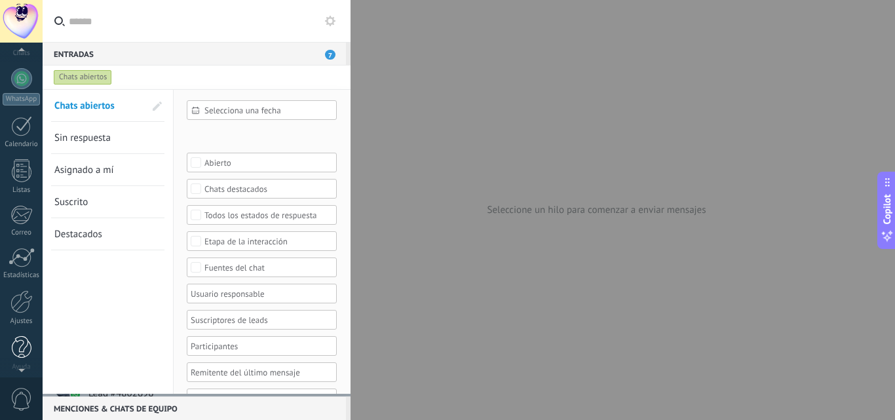
scroll to position [124, 0]
click at [22, 301] on div at bounding box center [21, 295] width 22 height 23
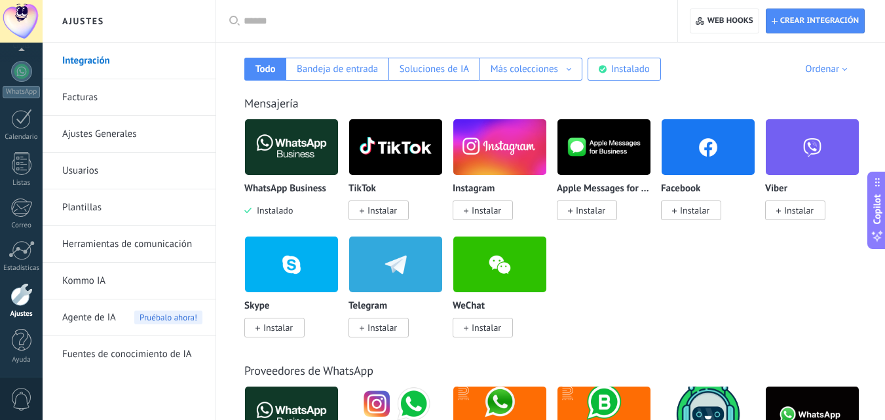
scroll to position [172, 0]
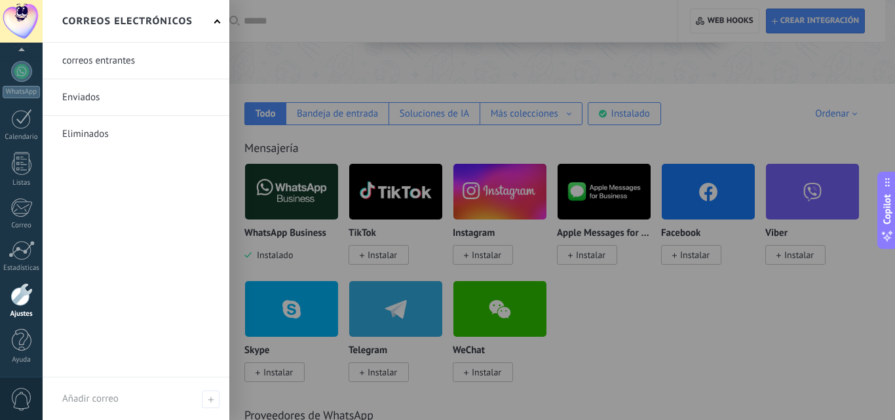
click at [98, 110] on link at bounding box center [136, 97] width 187 height 36
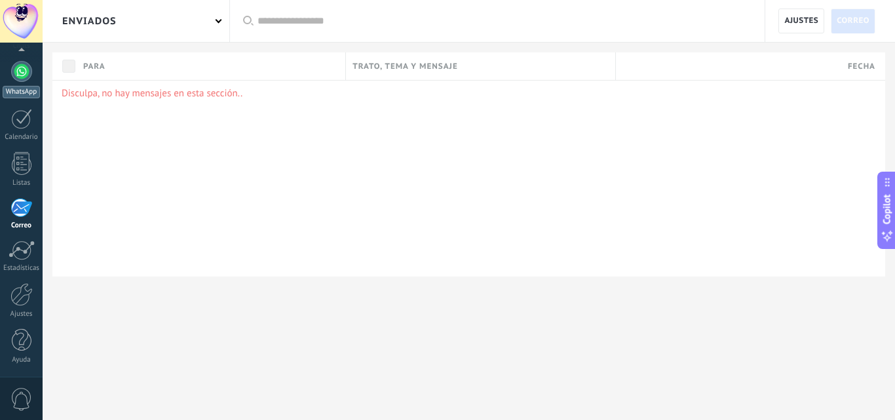
click at [29, 81] on link "WhatsApp" at bounding box center [21, 79] width 43 height 37
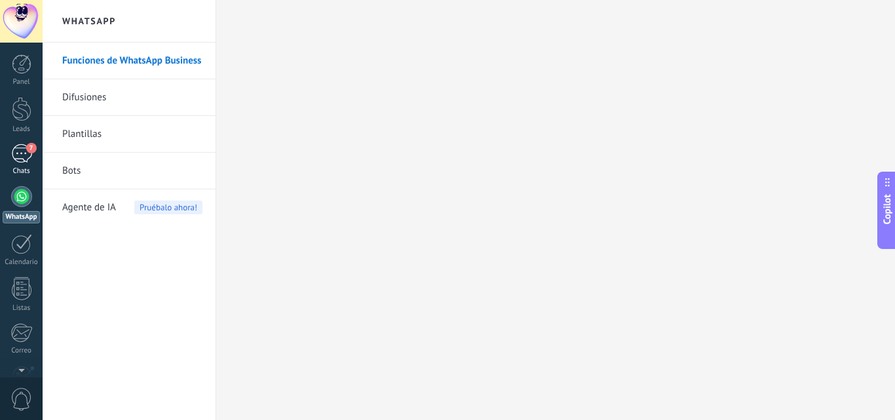
click at [10, 152] on link "7 Chats" at bounding box center [21, 159] width 43 height 31
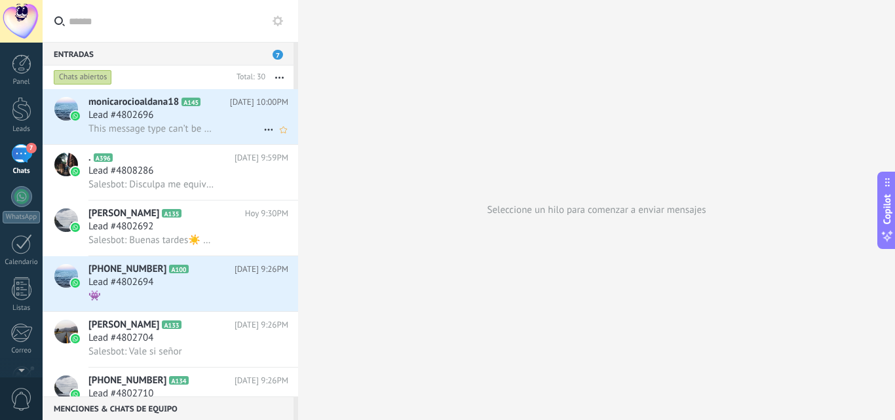
click at [138, 123] on span "This message type can’t be displayed because it’s not supported yet." at bounding box center [152, 129] width 128 height 12
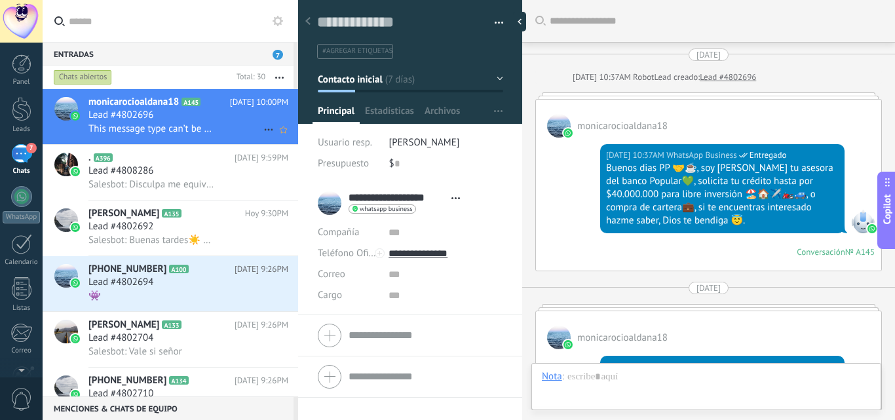
scroll to position [1291, 0]
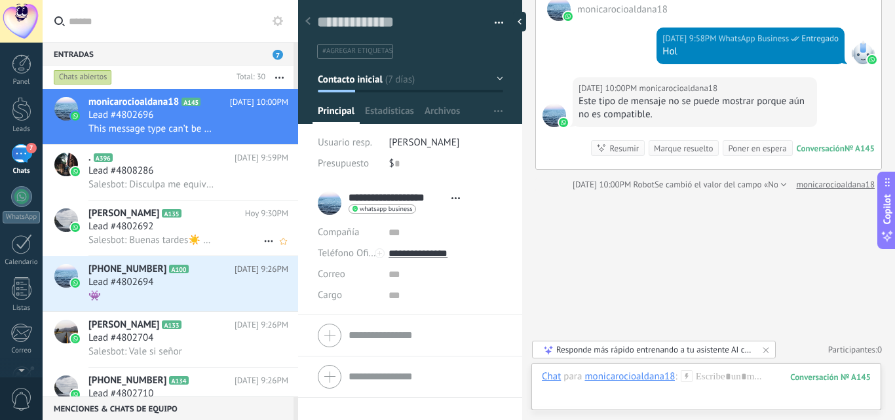
click at [114, 226] on span "Lead #4802692" at bounding box center [120, 226] width 65 height 13
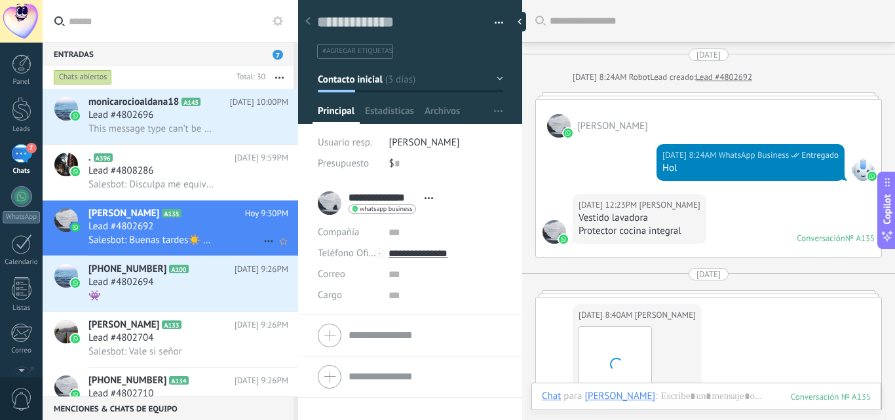
scroll to position [526, 0]
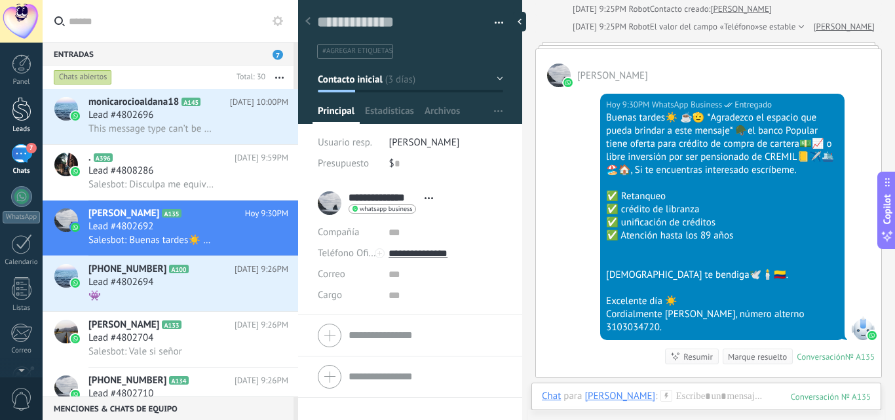
click at [16, 125] on div "Leads" at bounding box center [22, 129] width 38 height 9
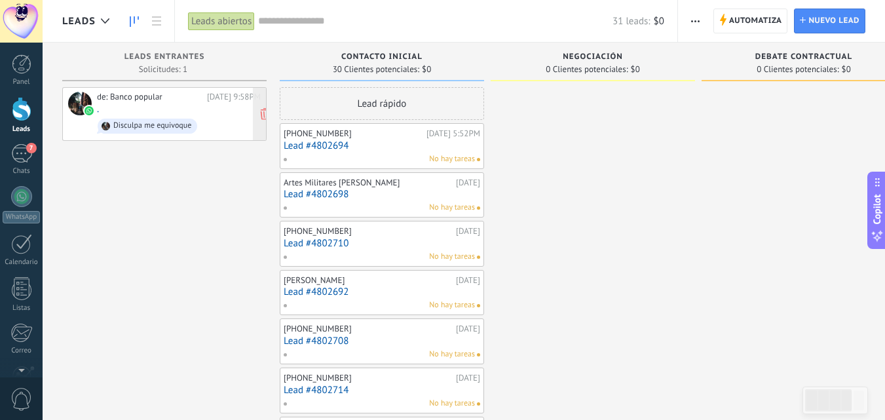
click at [113, 128] on div "Disculpa me equivoque" at bounding box center [148, 126] width 100 height 15
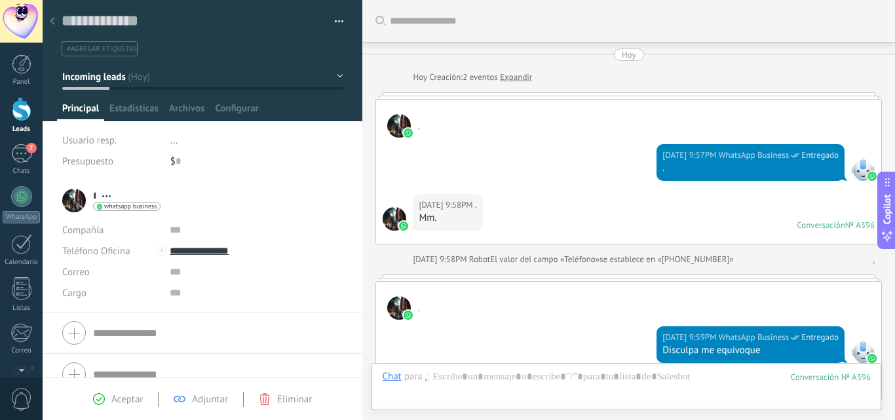
scroll to position [210, 0]
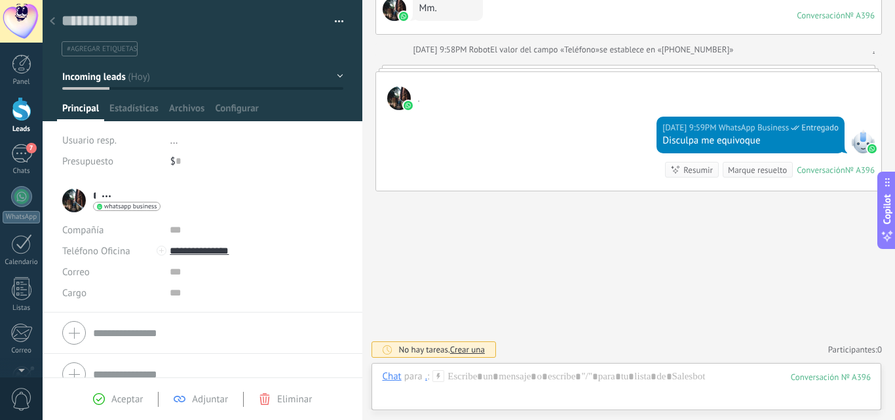
click at [76, 199] on div "* . * . Apellido Abrir detalle Copie el nombre Desatar Contacto principal" at bounding box center [111, 200] width 98 height 33
click at [17, 257] on link "Calendario" at bounding box center [21, 250] width 43 height 33
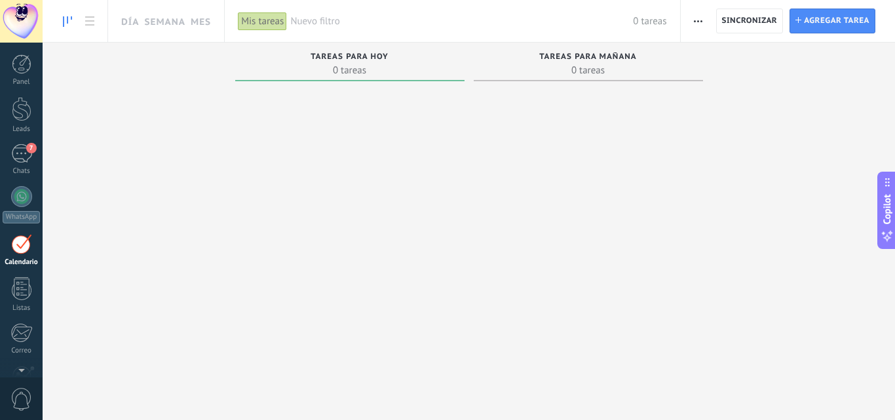
scroll to position [38, 0]
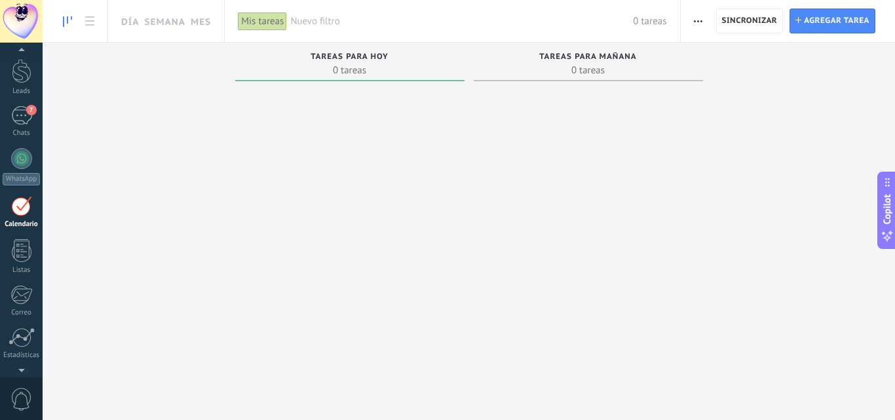
click at [26, 99] on div "Panel Leads 7 Chats WhatsApp Clientes" at bounding box center [21, 240] width 43 height 448
click at [22, 90] on div "Leads" at bounding box center [22, 91] width 38 height 9
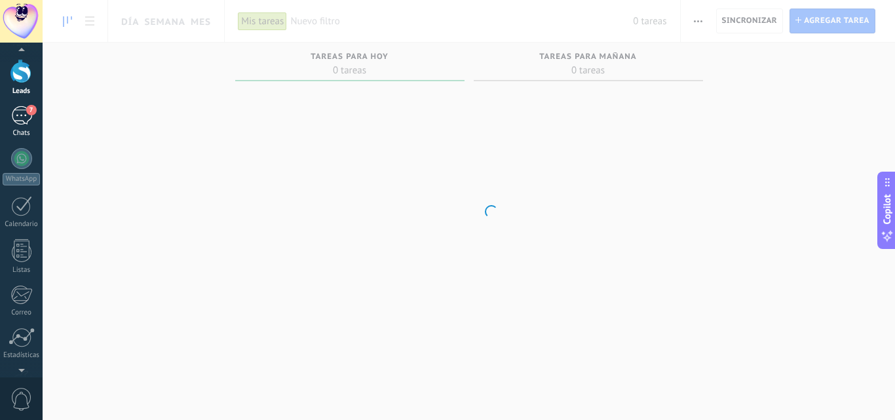
click at [24, 119] on div "7" at bounding box center [21, 115] width 21 height 19
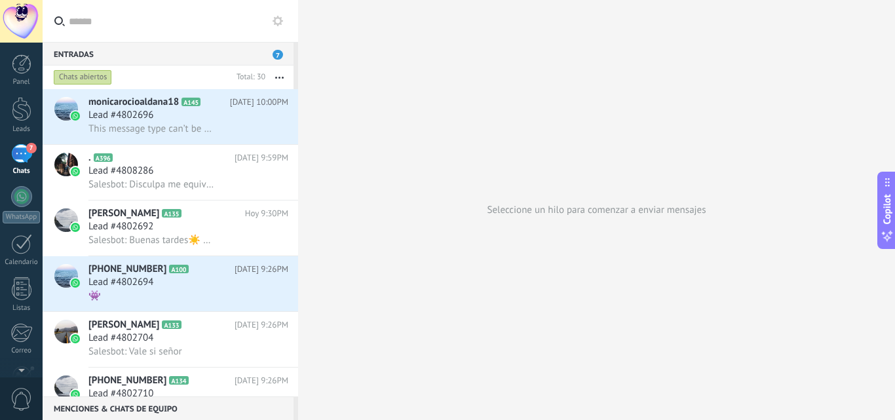
click at [298, 132] on div at bounding box center [298, 210] width 0 height 420
click at [297, 151] on div at bounding box center [297, 210] width 0 height 420
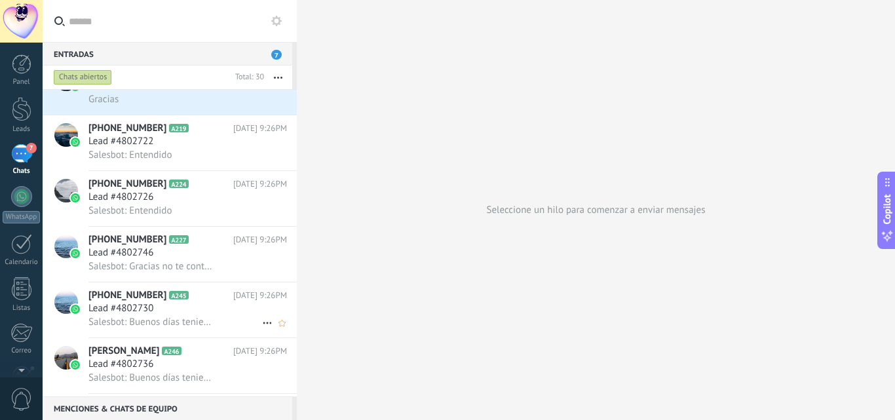
scroll to position [1003, 0]
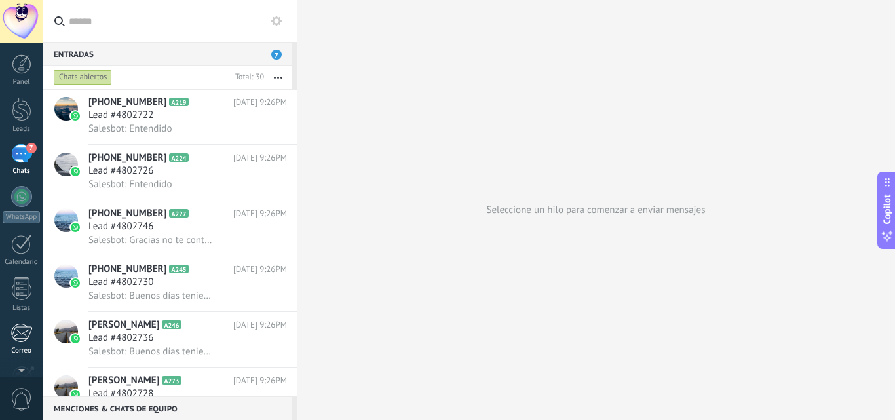
click at [13, 331] on div at bounding box center [21, 333] width 22 height 20
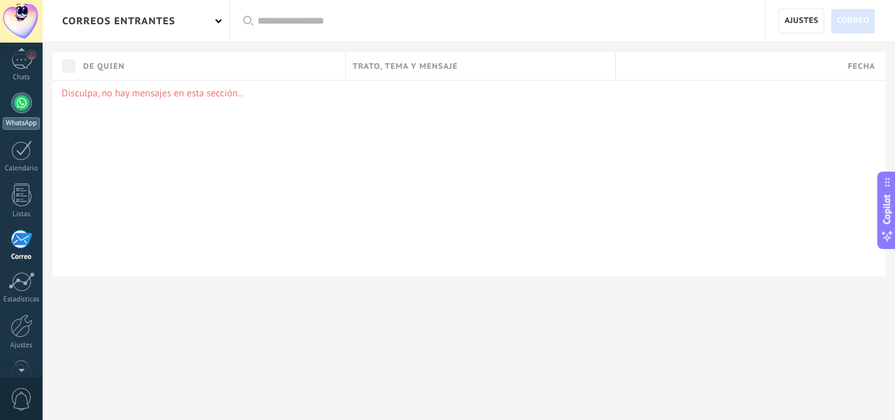
scroll to position [125, 0]
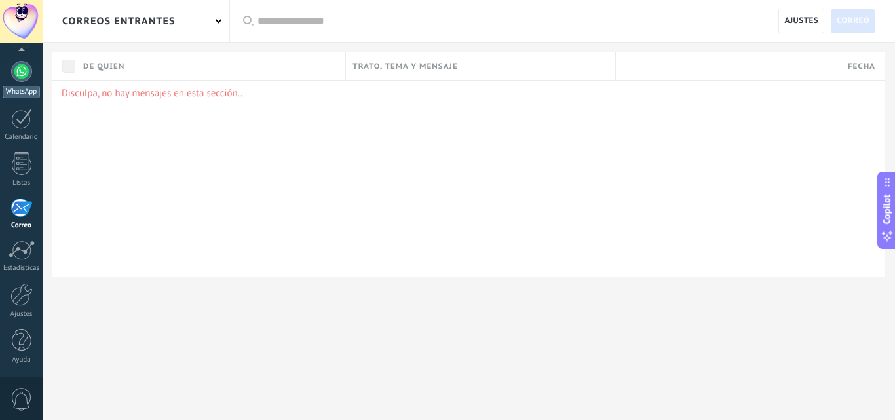
click at [27, 72] on div at bounding box center [21, 71] width 21 height 21
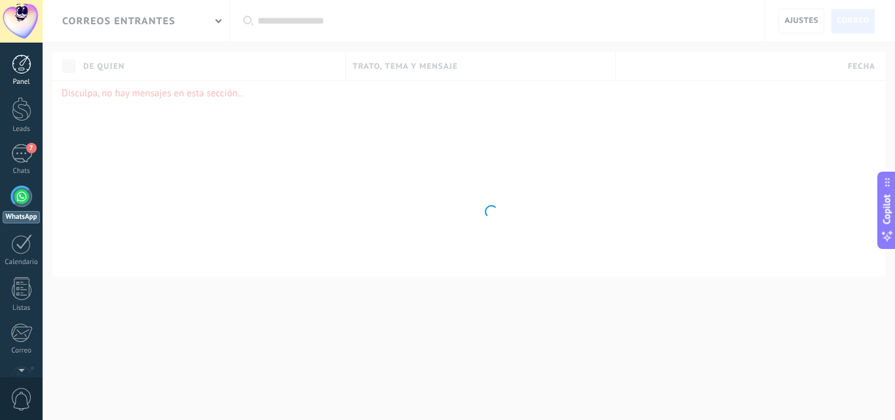
click at [27, 75] on link "Panel" at bounding box center [21, 70] width 43 height 32
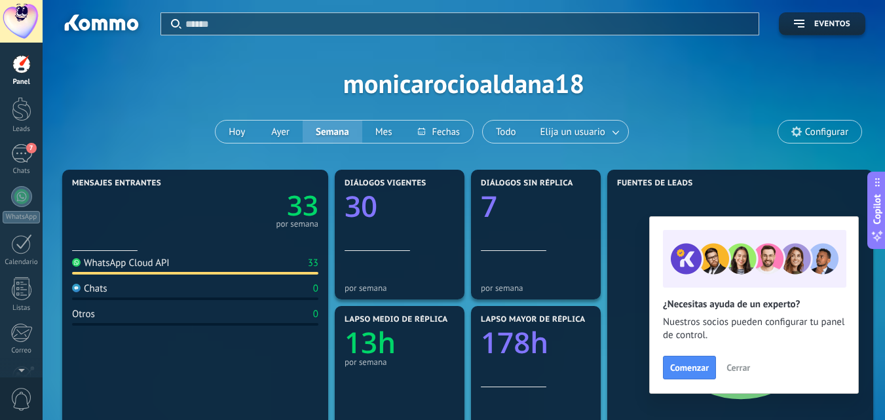
click at [720, 122] on div "Aplicar Eventos monicarocioaldana18 [DATE] [DATE] Semana Mes Todo Elija un usua…" at bounding box center [463, 83] width 803 height 166
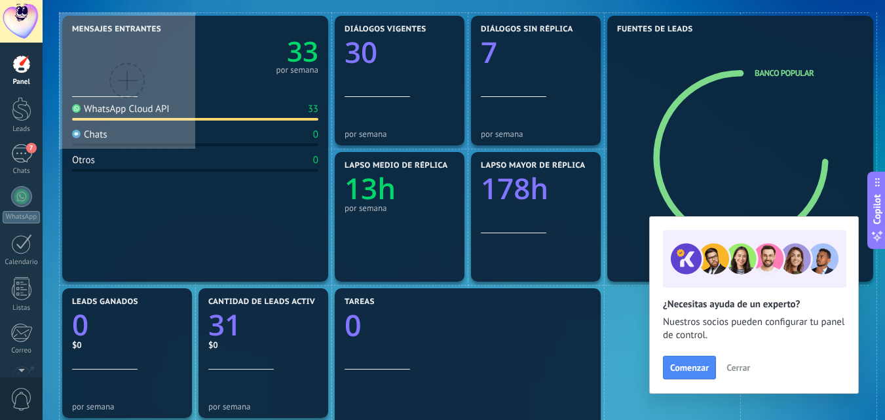
scroll to position [153, 0]
click at [844, 94] on div "Fuentes de leads Banco popular" at bounding box center [740, 149] width 266 height 266
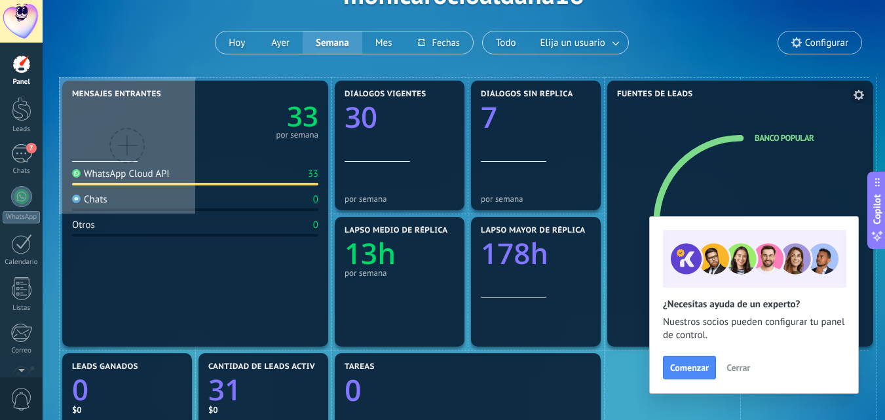
scroll to position [75, 0]
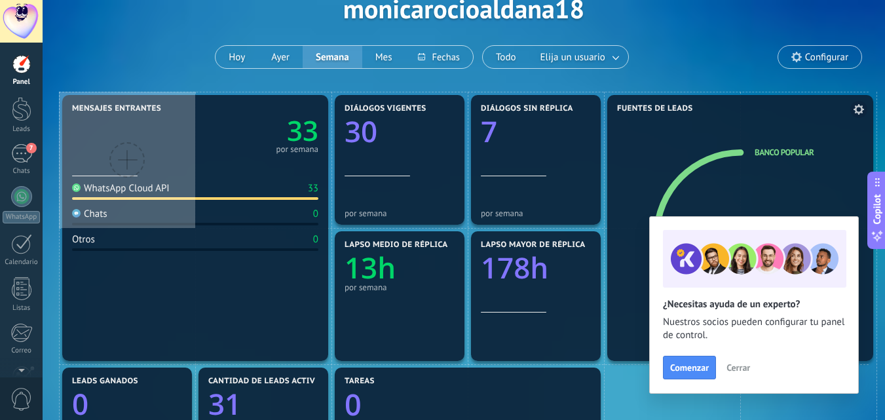
click at [825, 116] on div "Fuentes de leads Banco popular" at bounding box center [740, 228] width 266 height 266
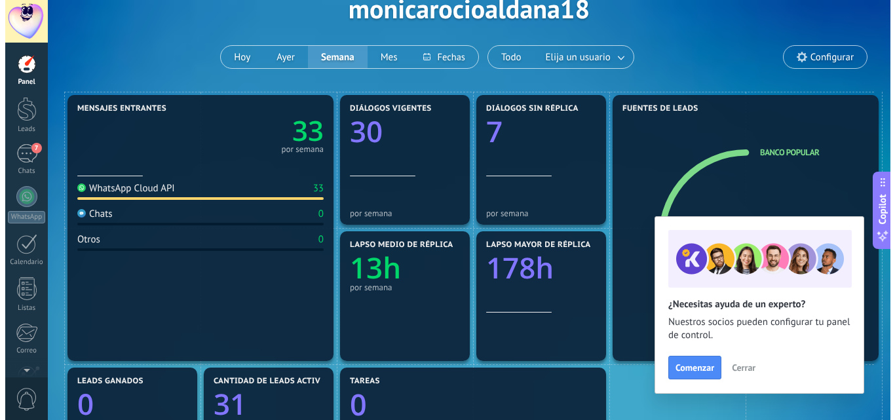
scroll to position [0, 0]
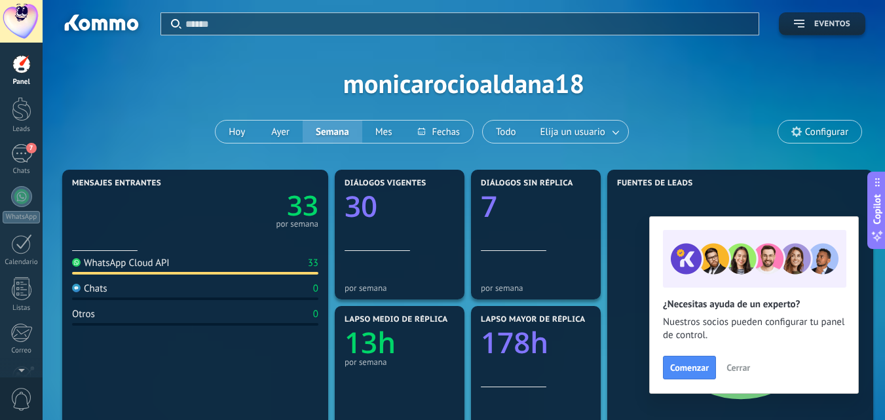
click at [805, 18] on button "Eventos" at bounding box center [822, 23] width 86 height 23
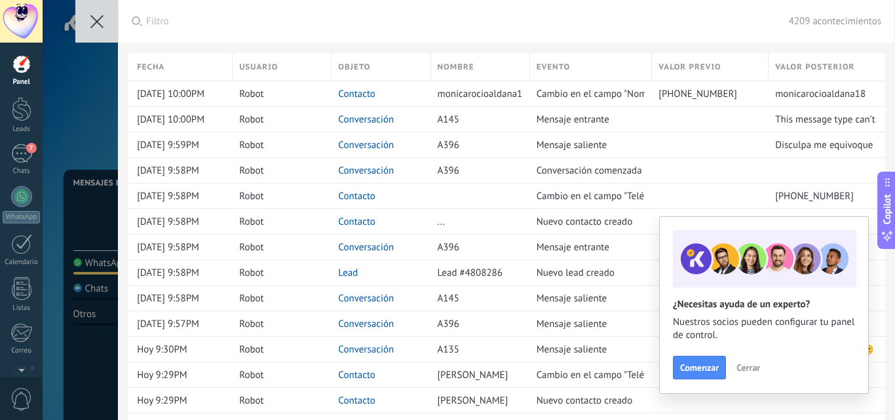
scroll to position [12, 0]
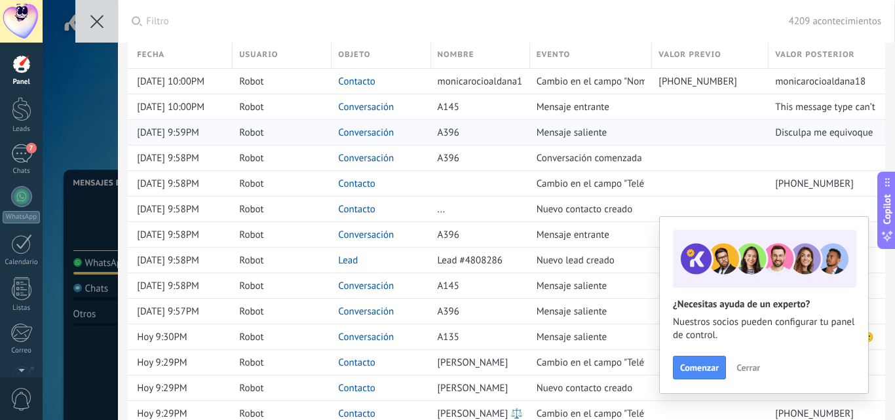
click at [265, 128] on div "Robot" at bounding box center [279, 132] width 92 height 25
click at [10, 64] on link "Panel" at bounding box center [21, 70] width 43 height 32
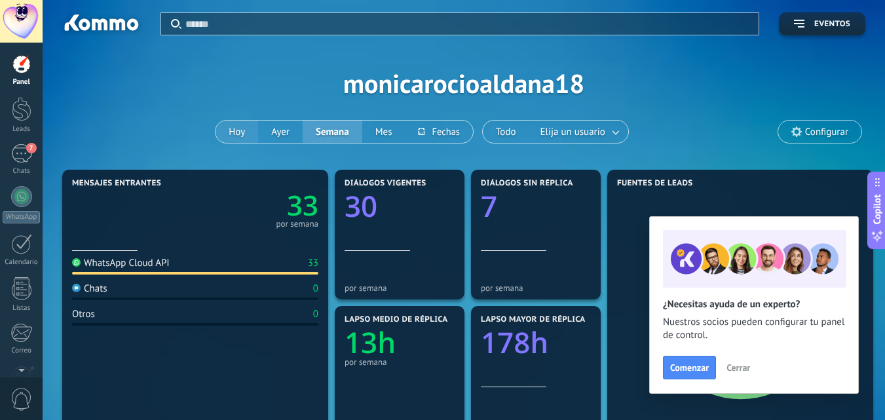
click at [249, 134] on button "Hoy" at bounding box center [237, 132] width 43 height 22
click at [509, 140] on button "Todo" at bounding box center [506, 132] width 47 height 22
click at [22, 149] on div "7" at bounding box center [21, 153] width 21 height 19
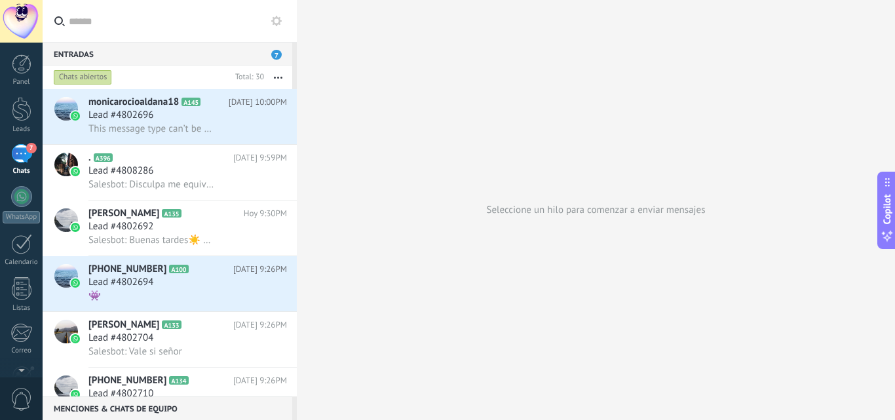
click at [297, 125] on div at bounding box center [297, 210] width 0 height 420
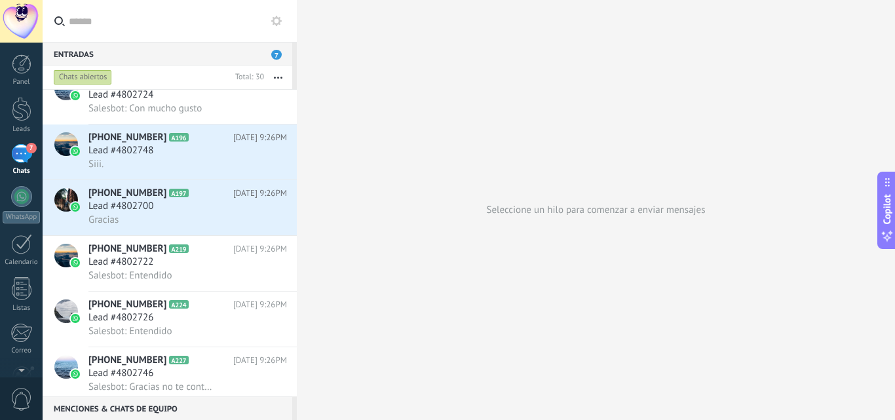
scroll to position [850, 0]
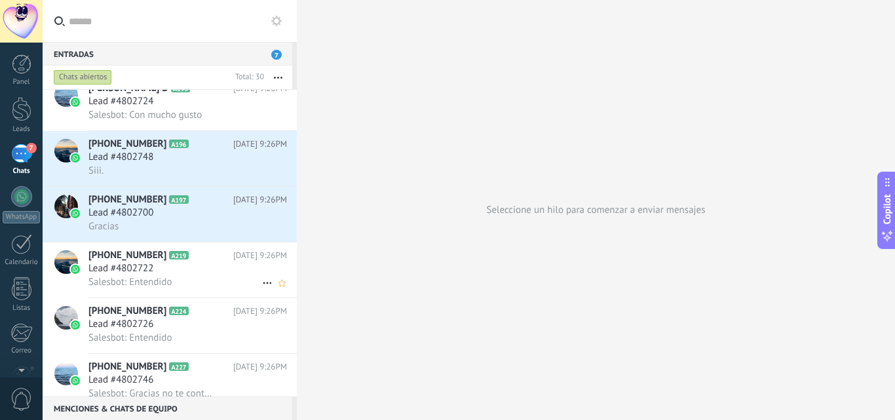
click at [292, 271] on div "[PHONE_NUMBER] A219 [DATE] 9:26PM Lead #4802722 Salesbot: Entendido" at bounding box center [192, 269] width 208 height 55
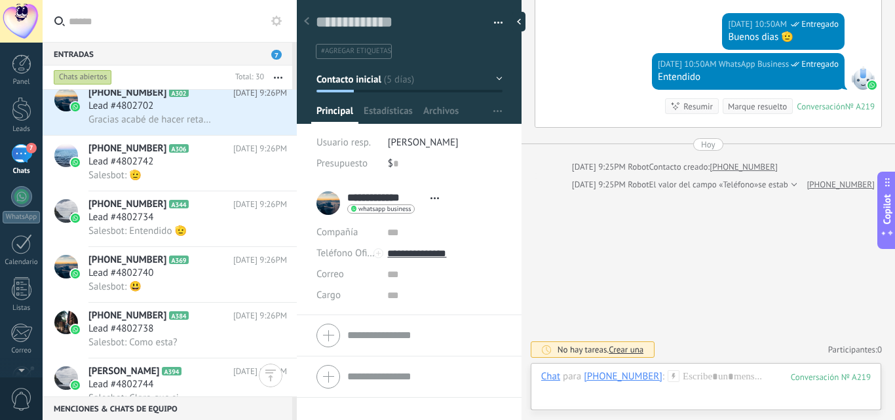
scroll to position [1364, 0]
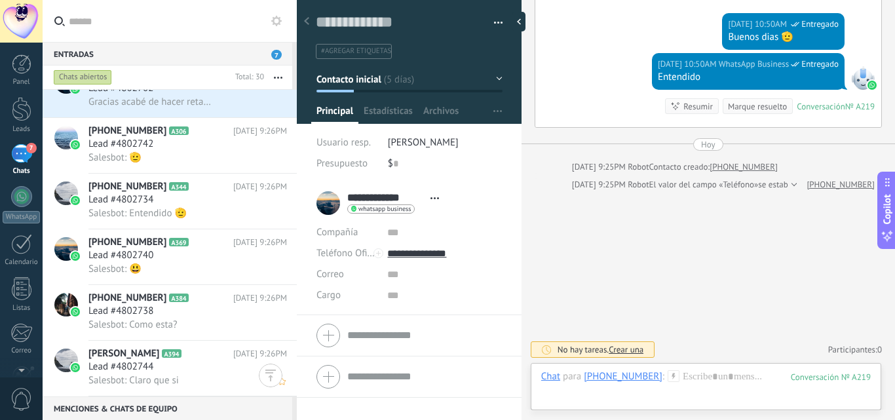
click at [159, 381] on span "Salesbot: Claro que si" at bounding box center [133, 380] width 90 height 12
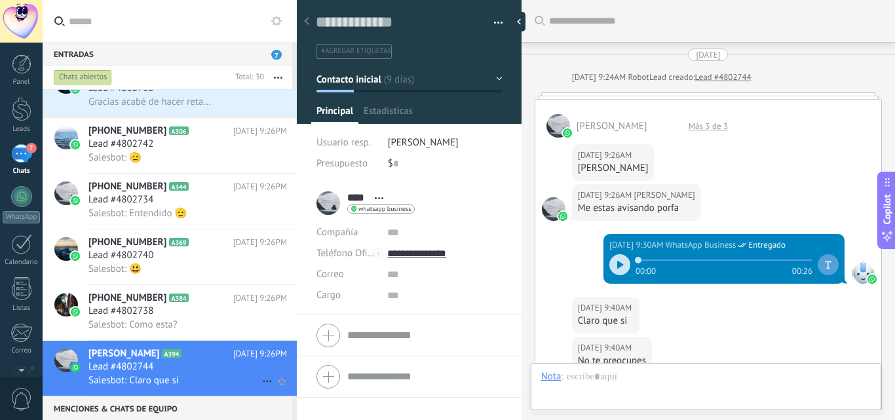
scroll to position [526, 0]
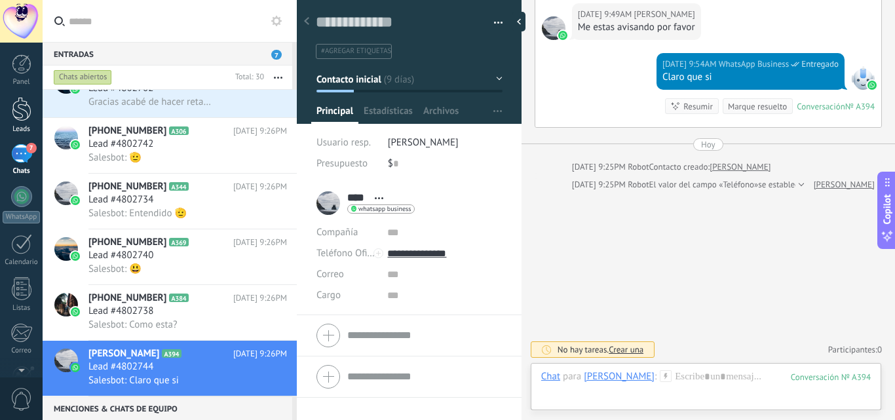
click at [24, 127] on div "Leads" at bounding box center [22, 129] width 38 height 9
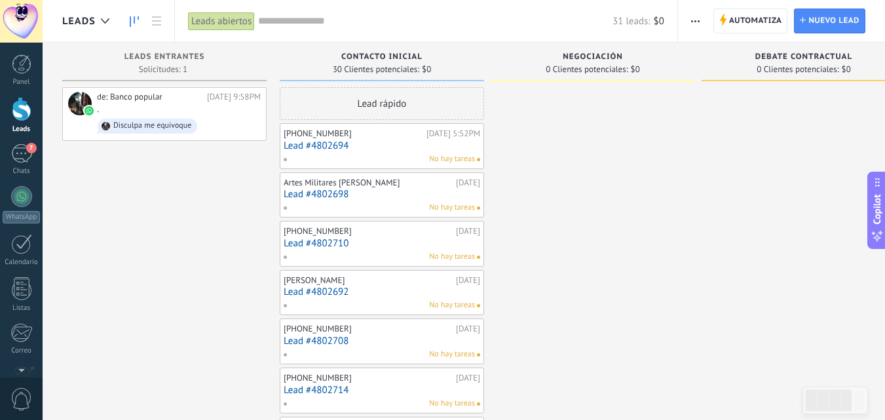
click at [24, 127] on div "Leads" at bounding box center [22, 129] width 38 height 9
click at [193, 122] on div "Disculpa me equivoque" at bounding box center [148, 126] width 100 height 15
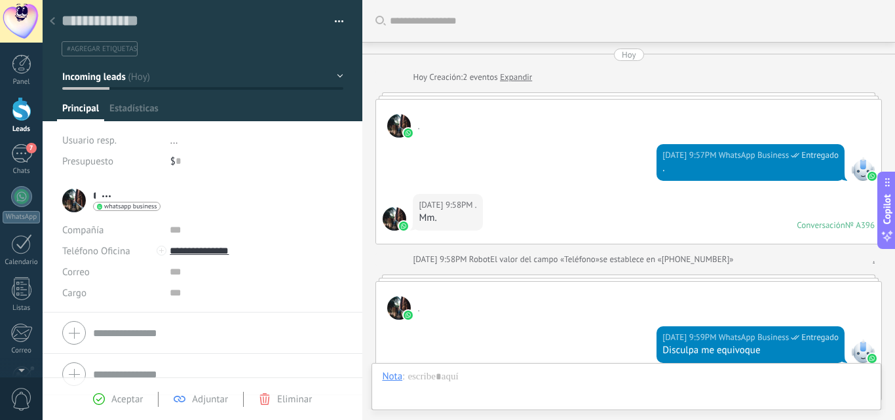
scroll to position [210, 0]
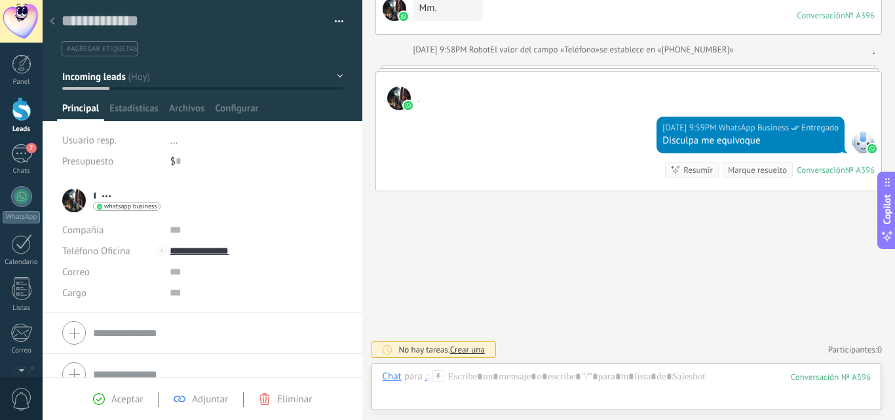
click at [26, 109] on div at bounding box center [22, 109] width 20 height 24
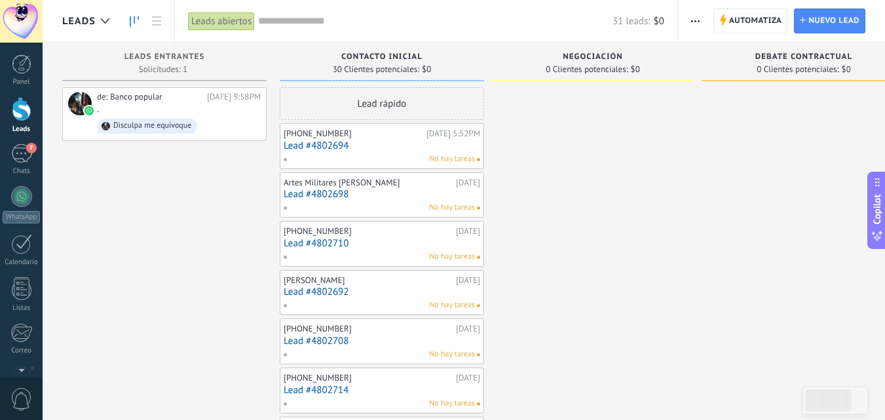
click at [413, 246] on link "Lead #4802710" at bounding box center [382, 243] width 197 height 11
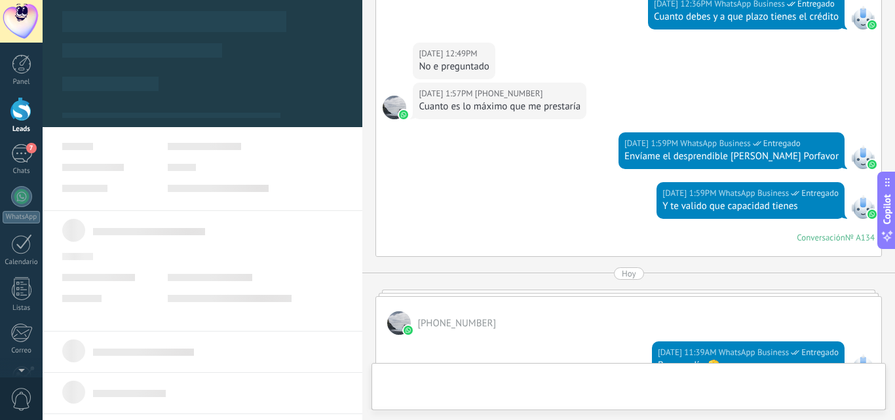
scroll to position [938, 0]
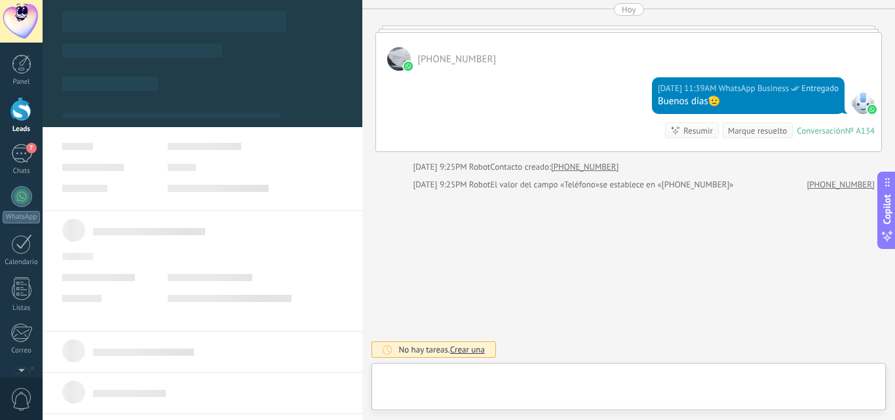
type textarea "**********"
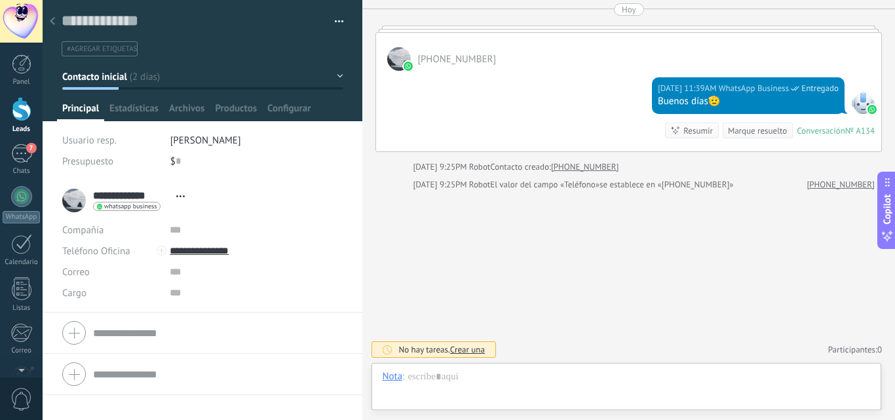
scroll to position [20, 0]
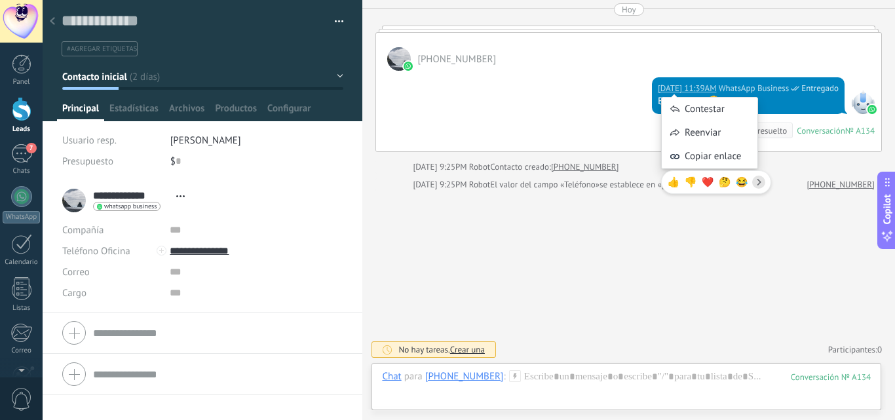
click at [453, 75] on div "[DATE] 11:39AM WhatsApp Business Entregado Buenos días🫡 Conversación № A134 Con…" at bounding box center [628, 111] width 505 height 81
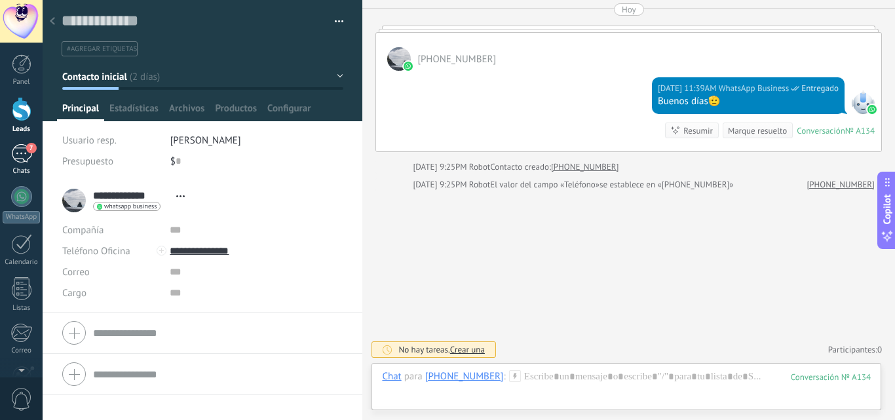
click at [25, 159] on div "7" at bounding box center [21, 153] width 21 height 19
